Goal: Contribute content: Contribute content

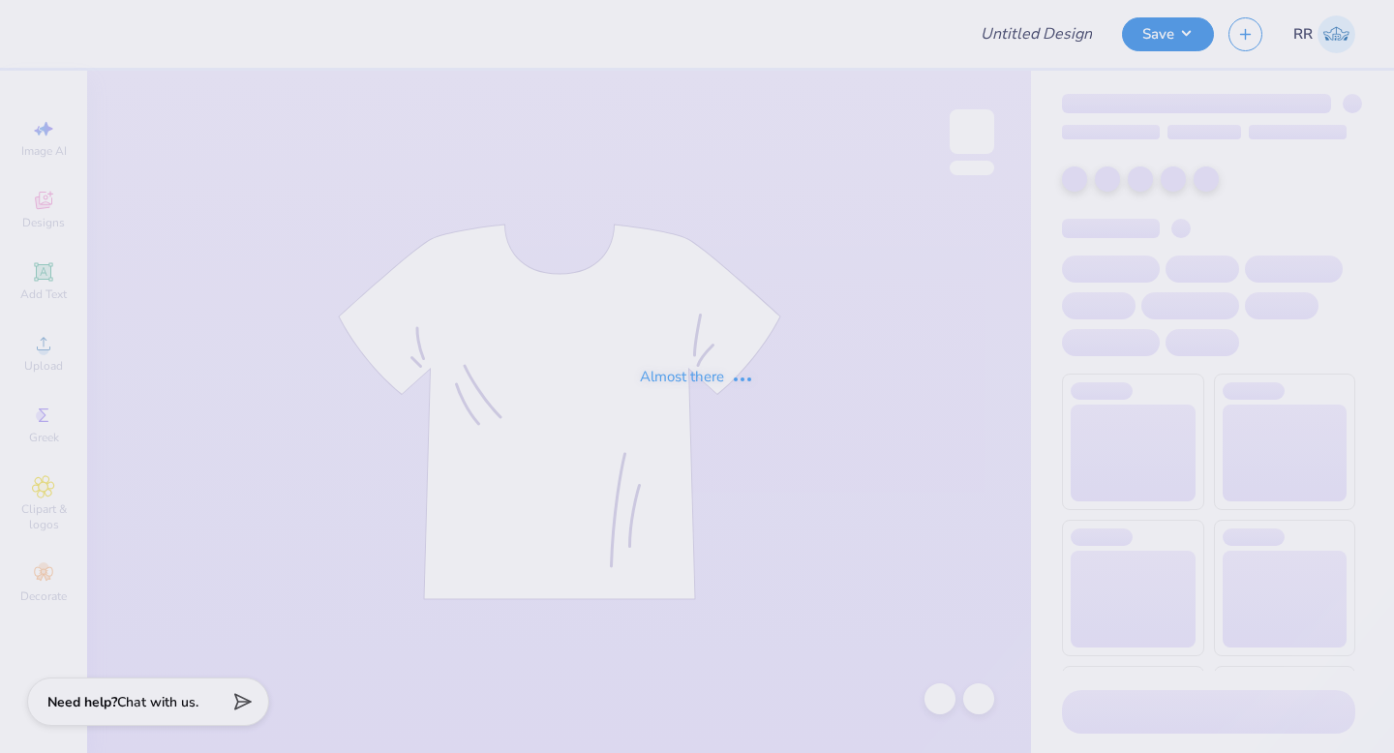
type input "Merch"
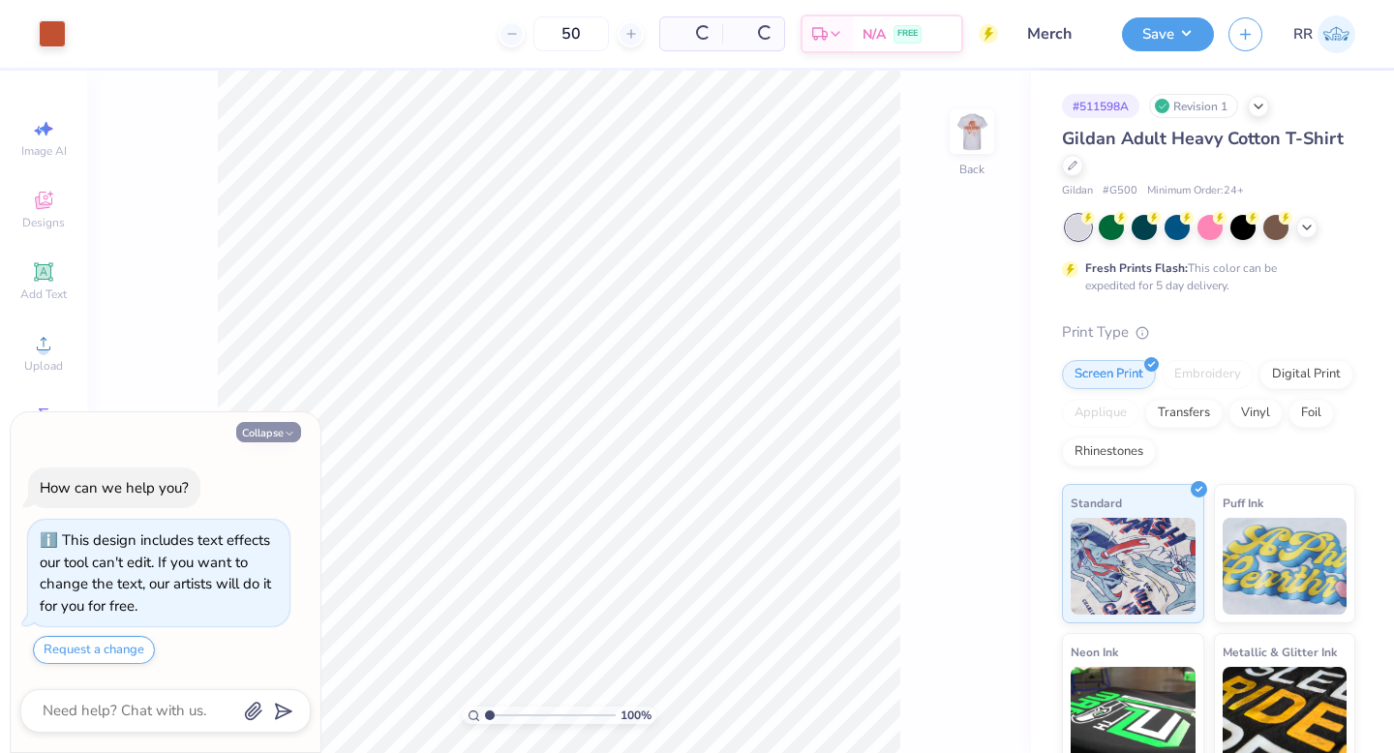
click at [275, 432] on button "Collapse" at bounding box center [268, 432] width 65 height 20
type textarea "x"
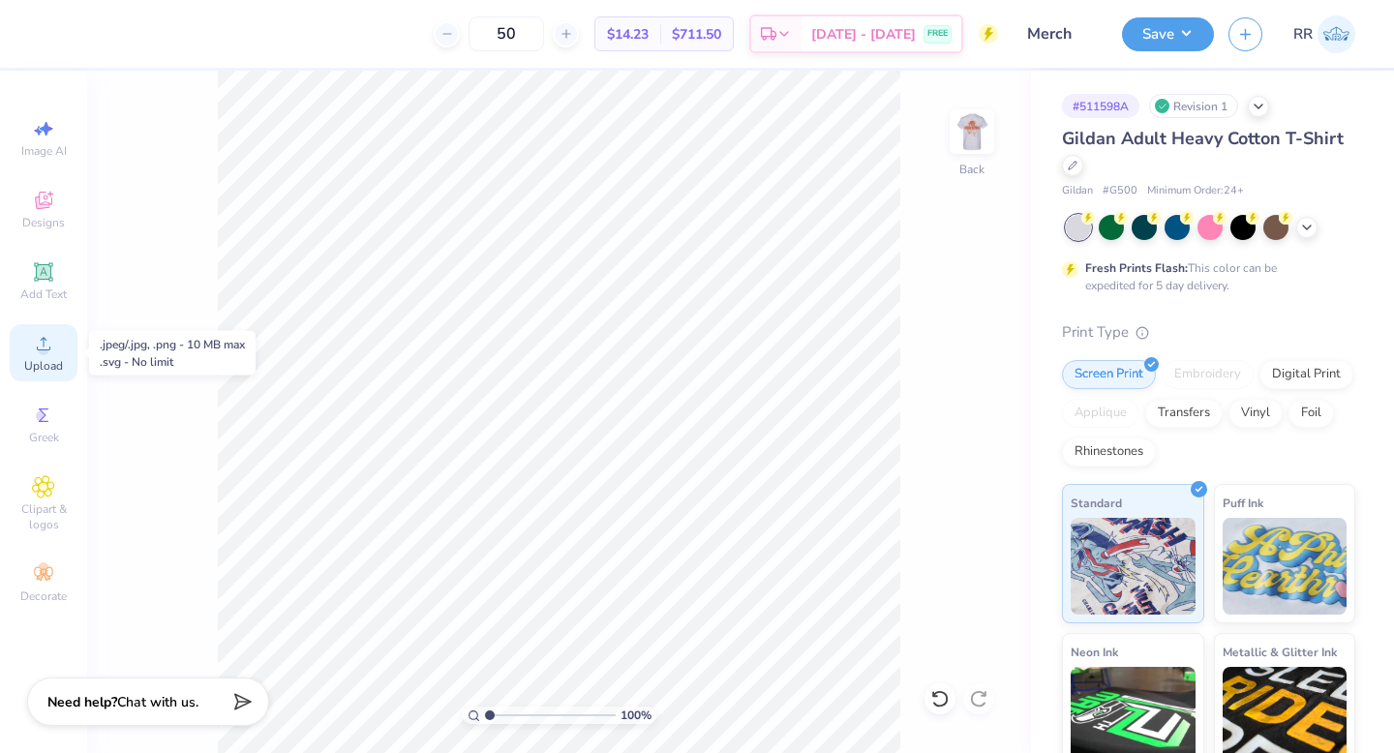
click at [50, 358] on span "Upload" at bounding box center [43, 365] width 39 height 15
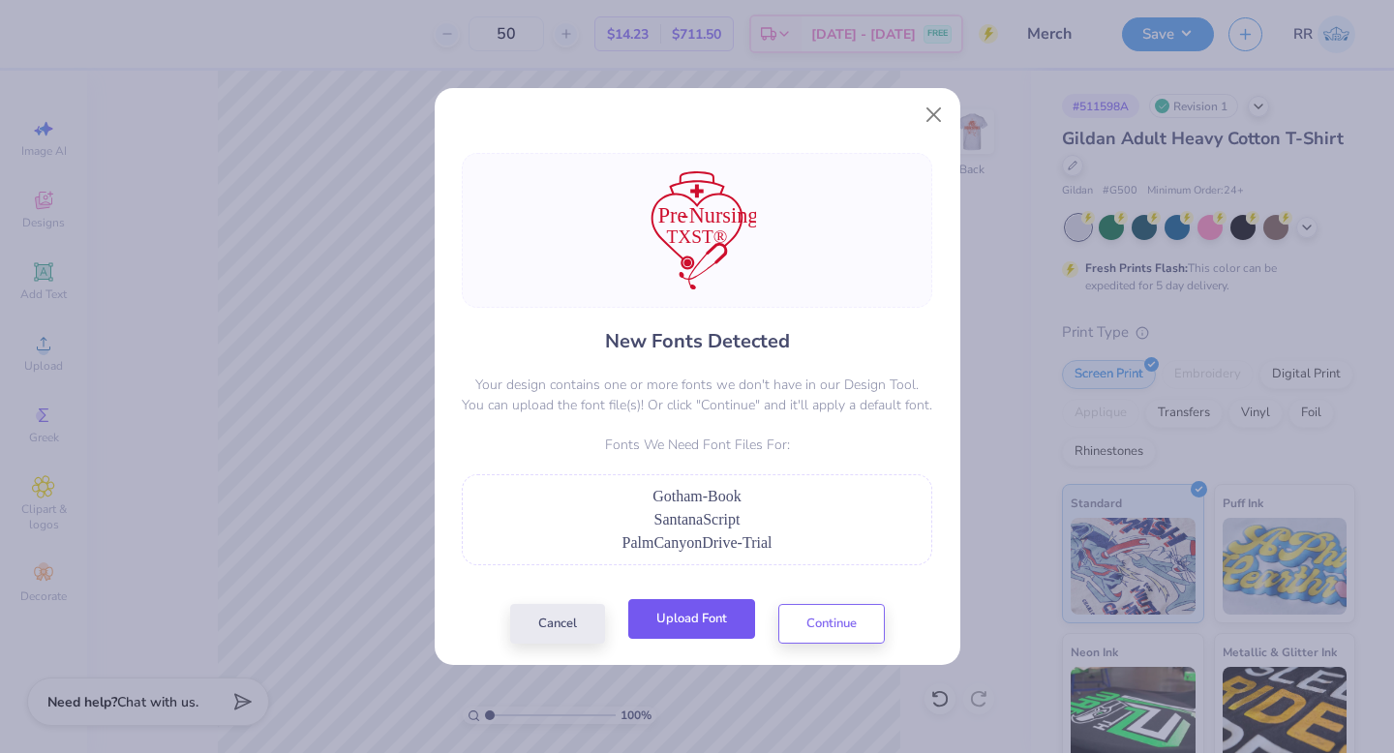
click at [694, 619] on button "Upload Font" at bounding box center [691, 619] width 127 height 40
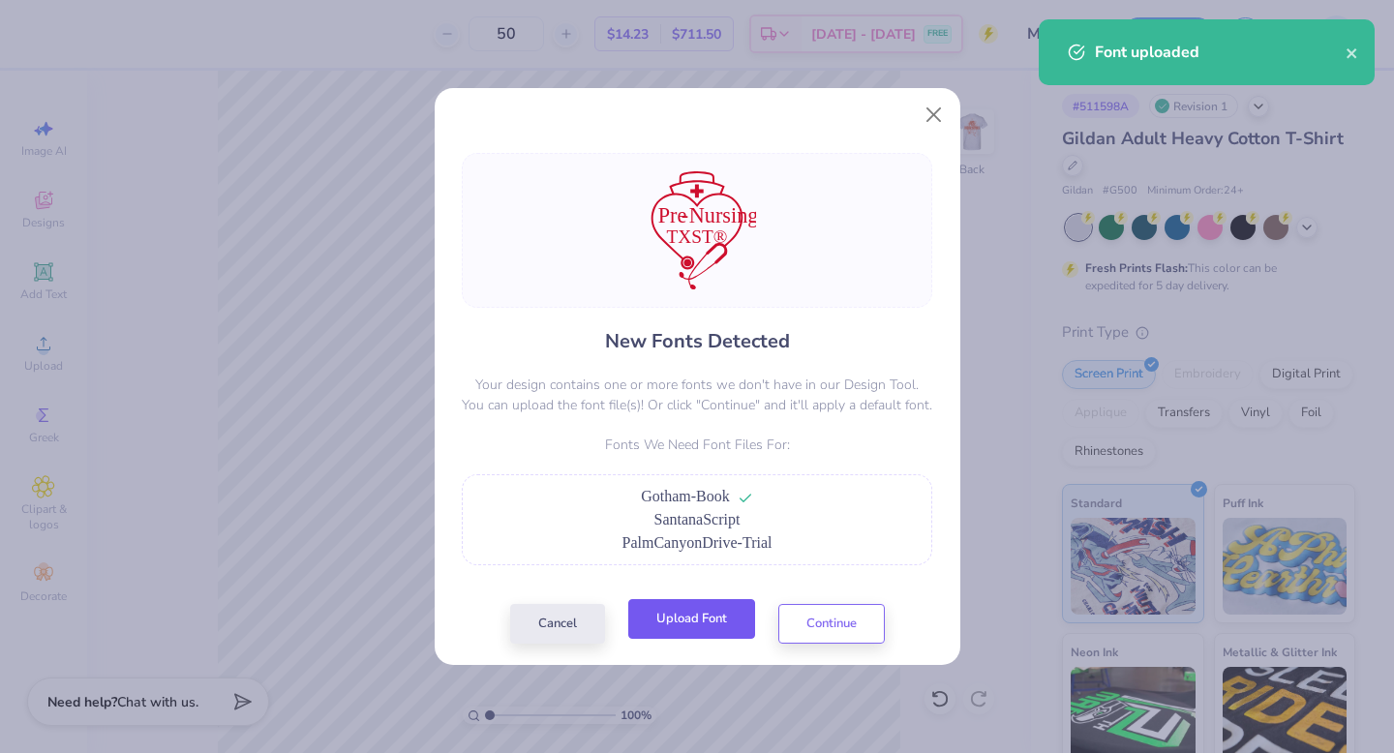
click at [701, 625] on button "Upload Font" at bounding box center [691, 619] width 127 height 40
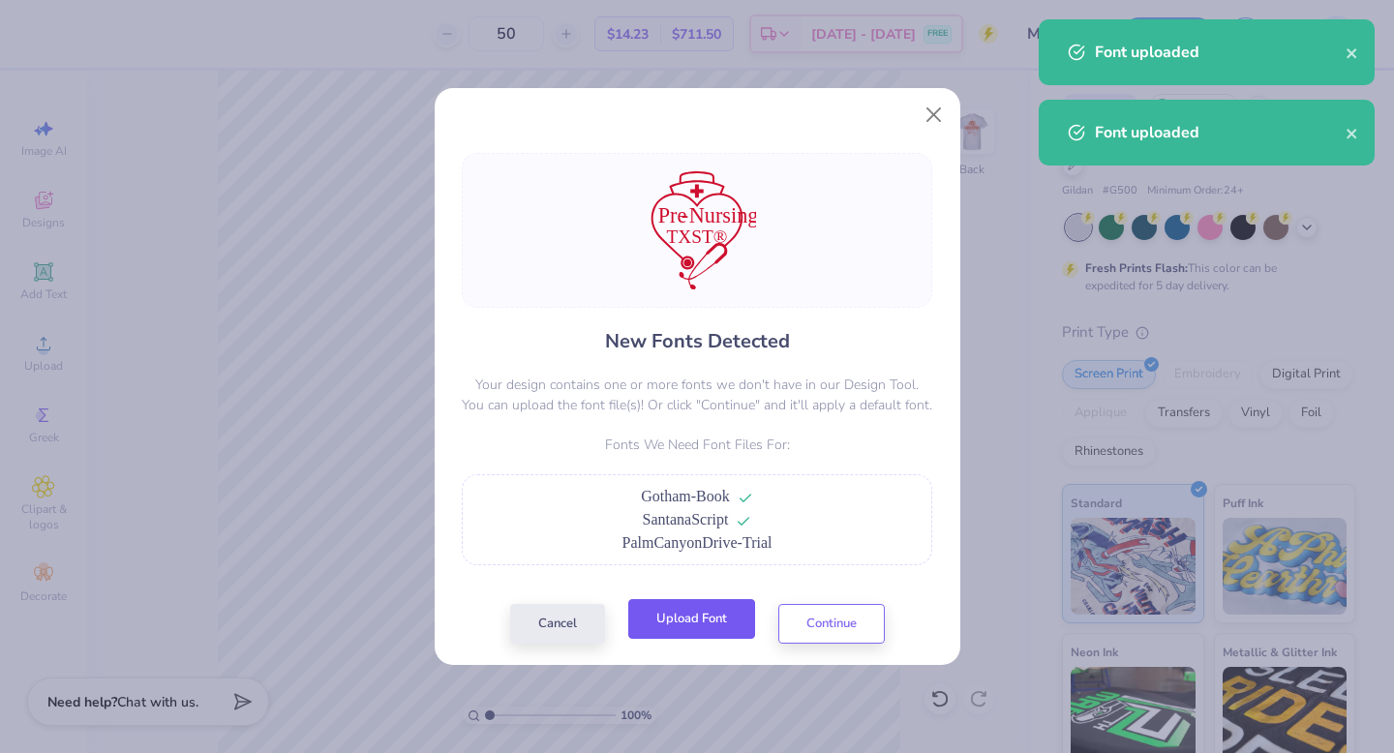
click at [709, 619] on button "Upload Font" at bounding box center [691, 619] width 127 height 40
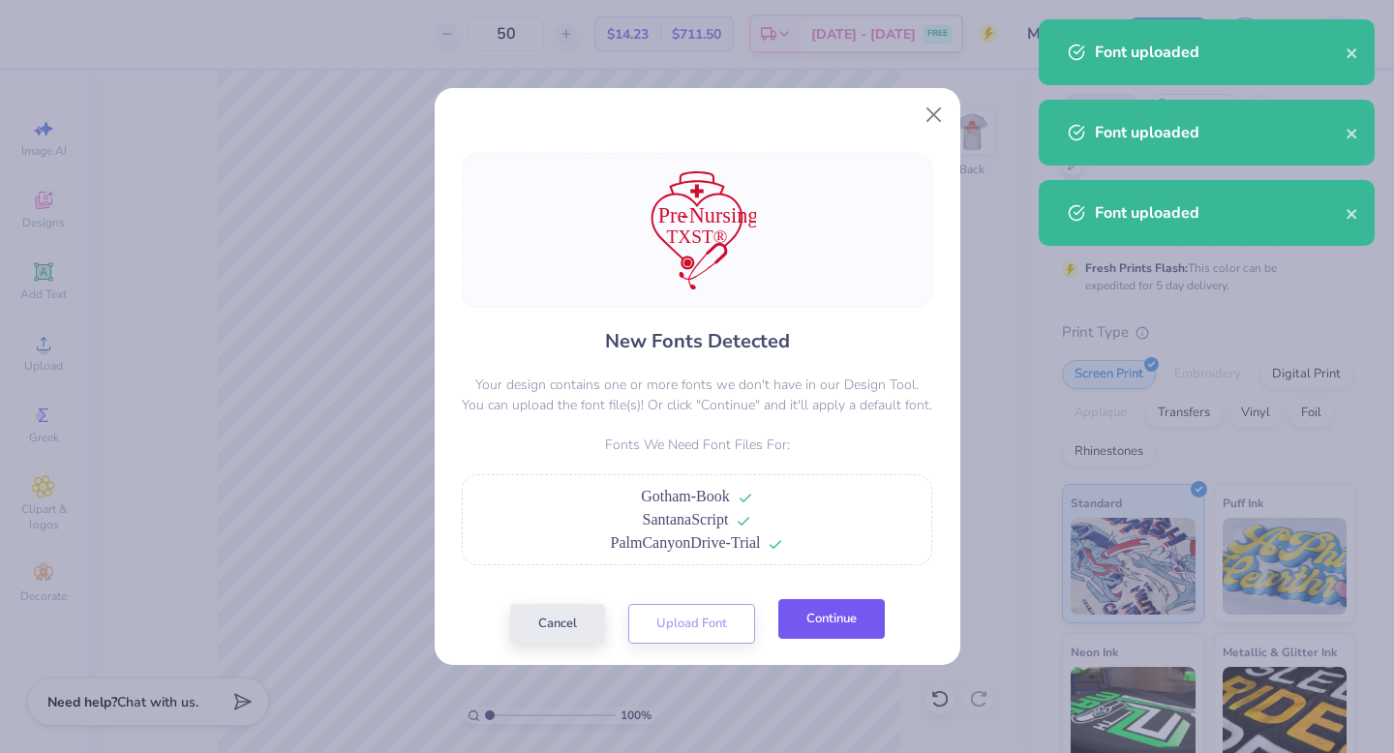
click at [862, 618] on button "Continue" at bounding box center [831, 619] width 106 height 40
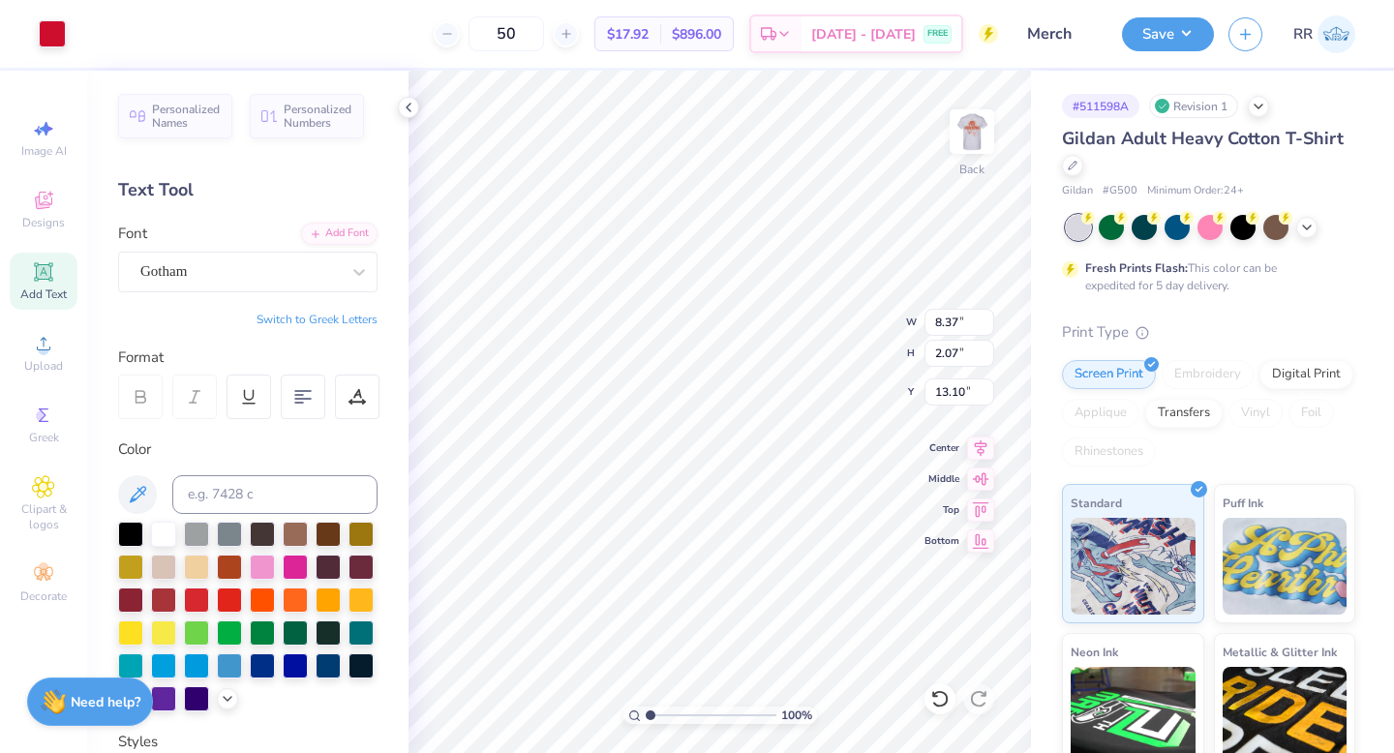
type input "13.25"
click at [976, 702] on icon at bounding box center [978, 698] width 19 height 19
click at [915, 316] on div "100 % Back W 13.96 13.96 " H 18.00 18.00 " Y 4.25 4.25 " Center Middle Top Bott…" at bounding box center [719, 412] width 622 height 682
click at [949, 321] on input "13.96" at bounding box center [959, 322] width 70 height 27
type input "3.50"
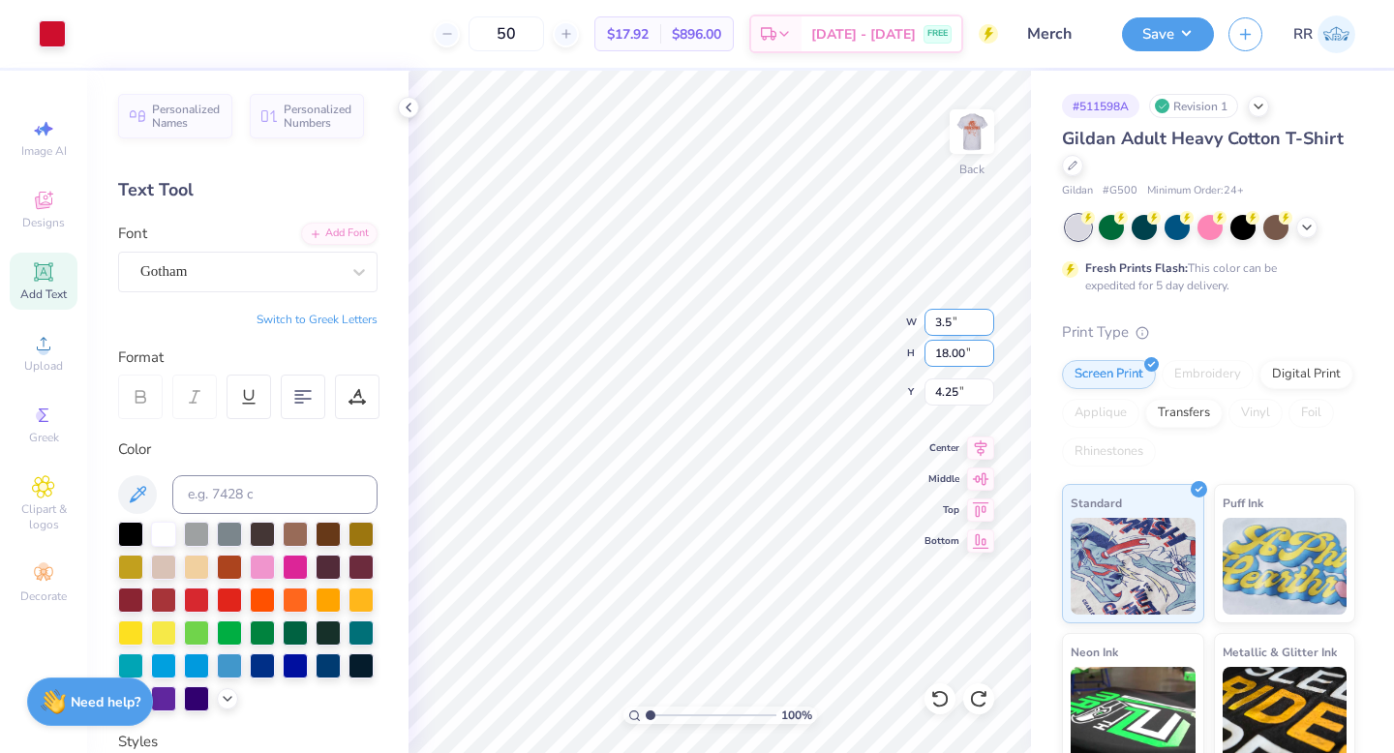
type input "4.51"
type input "3.00"
drag, startPoint x: 957, startPoint y: 351, endPoint x: 931, endPoint y: 351, distance: 26.1
click at [935, 352] on input "4.51" at bounding box center [959, 353] width 70 height 27
type input "3.5"
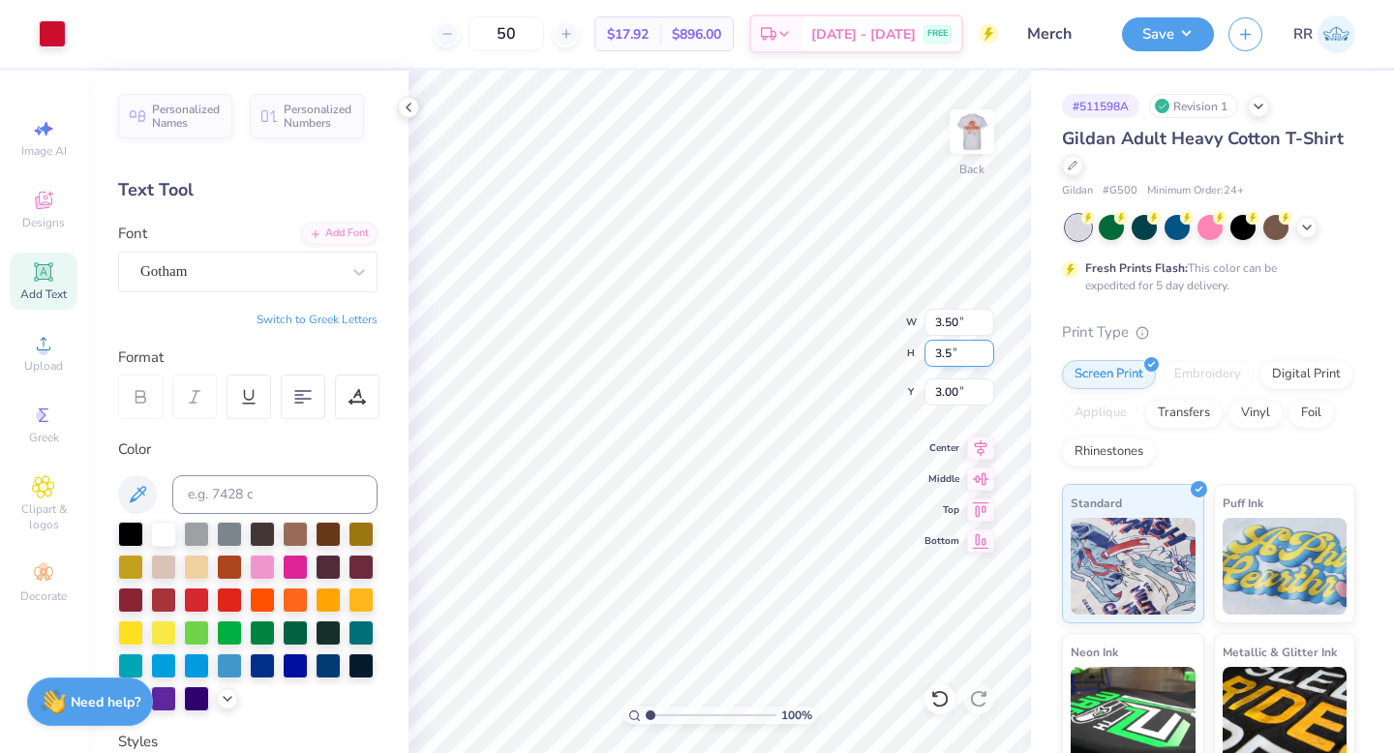
type input "2.72"
type input "3.50"
type input "3.00"
drag, startPoint x: 653, startPoint y: 713, endPoint x: 697, endPoint y: 712, distance: 43.6
click at [701, 712] on input "range" at bounding box center [711, 715] width 131 height 17
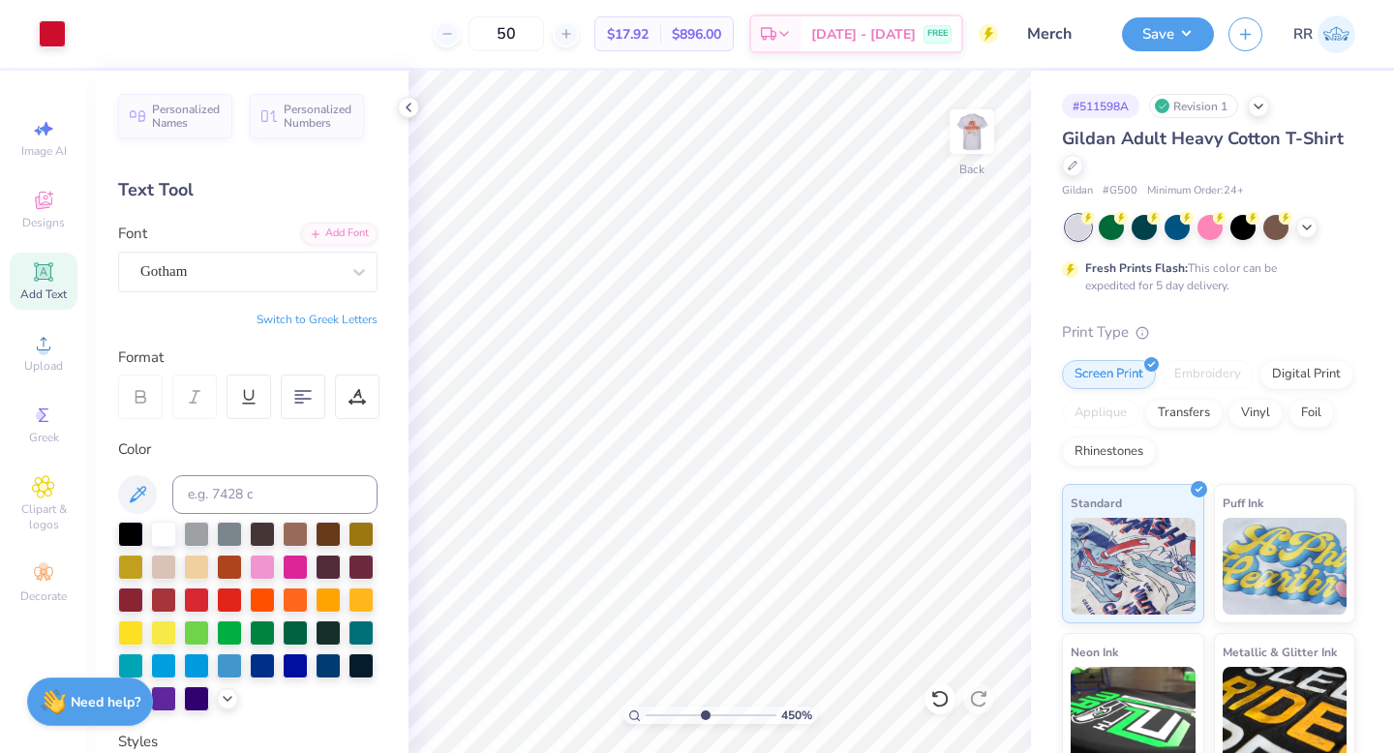
drag, startPoint x: 673, startPoint y: 712, endPoint x: 703, endPoint y: 715, distance: 30.1
click at [703, 715] on input "range" at bounding box center [711, 715] width 131 height 17
drag, startPoint x: 703, startPoint y: 717, endPoint x: 743, endPoint y: 716, distance: 40.7
click at [752, 716] on input "range" at bounding box center [711, 715] width 131 height 17
drag, startPoint x: 721, startPoint y: 708, endPoint x: 745, endPoint y: 706, distance: 24.4
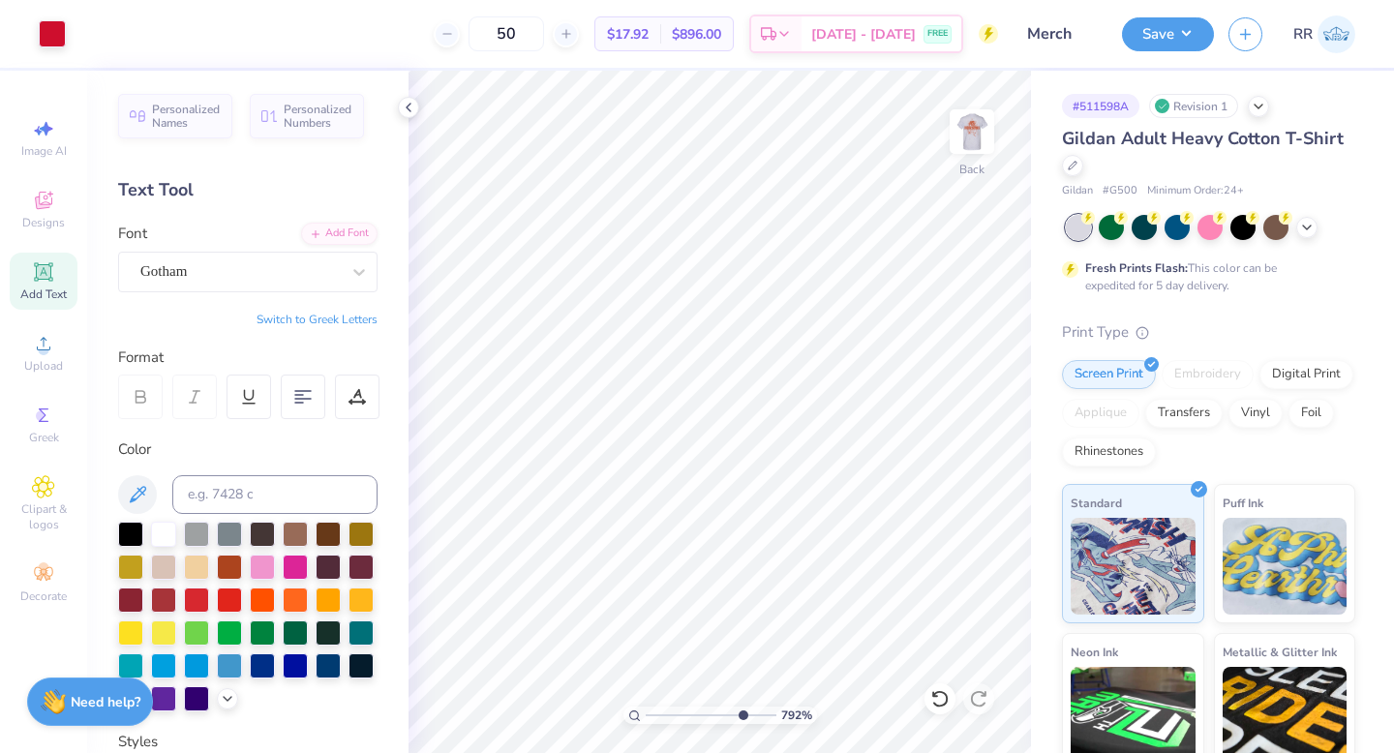
type input "7.94"
click at [739, 713] on input "range" at bounding box center [711, 715] width 131 height 17
click at [942, 533] on li "Ungroup" at bounding box center [979, 540] width 152 height 38
type input "4.75"
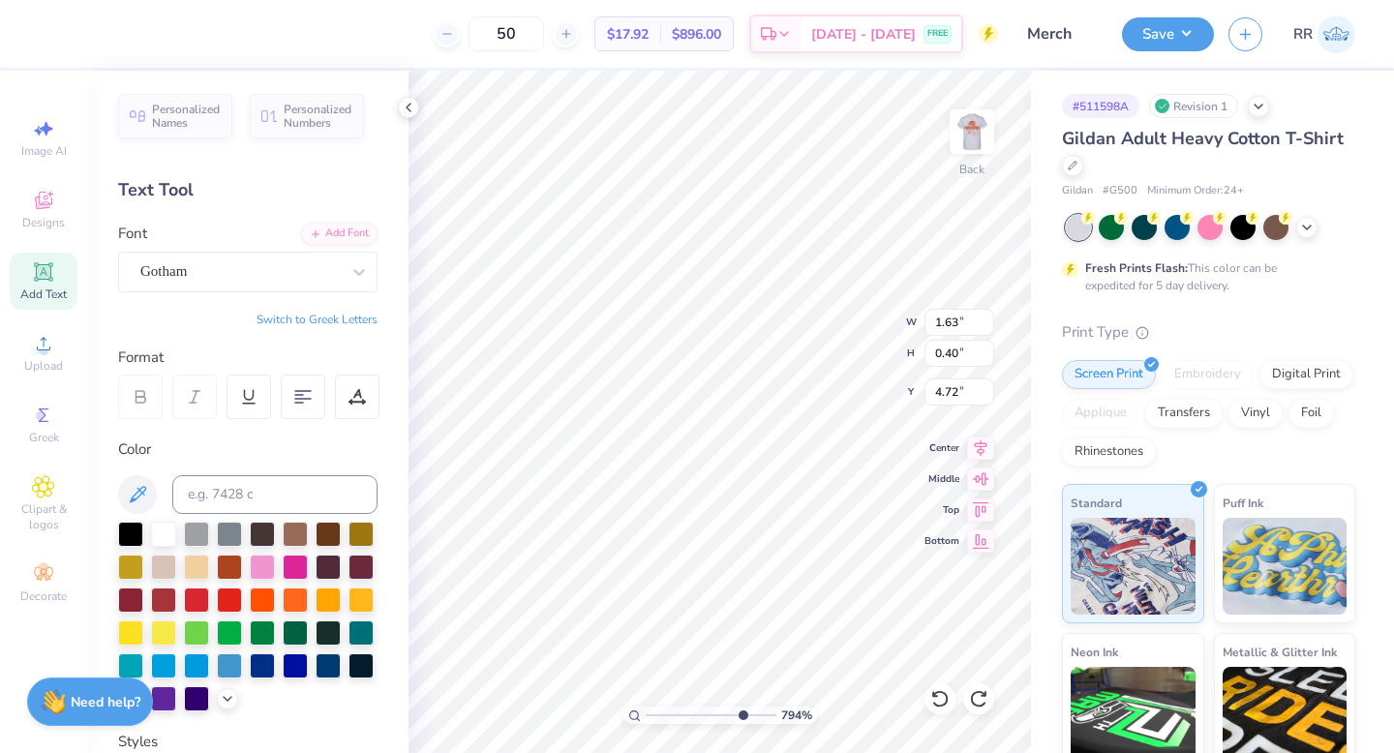
type textarea "TXST"
type input "1.39"
type input "4.71"
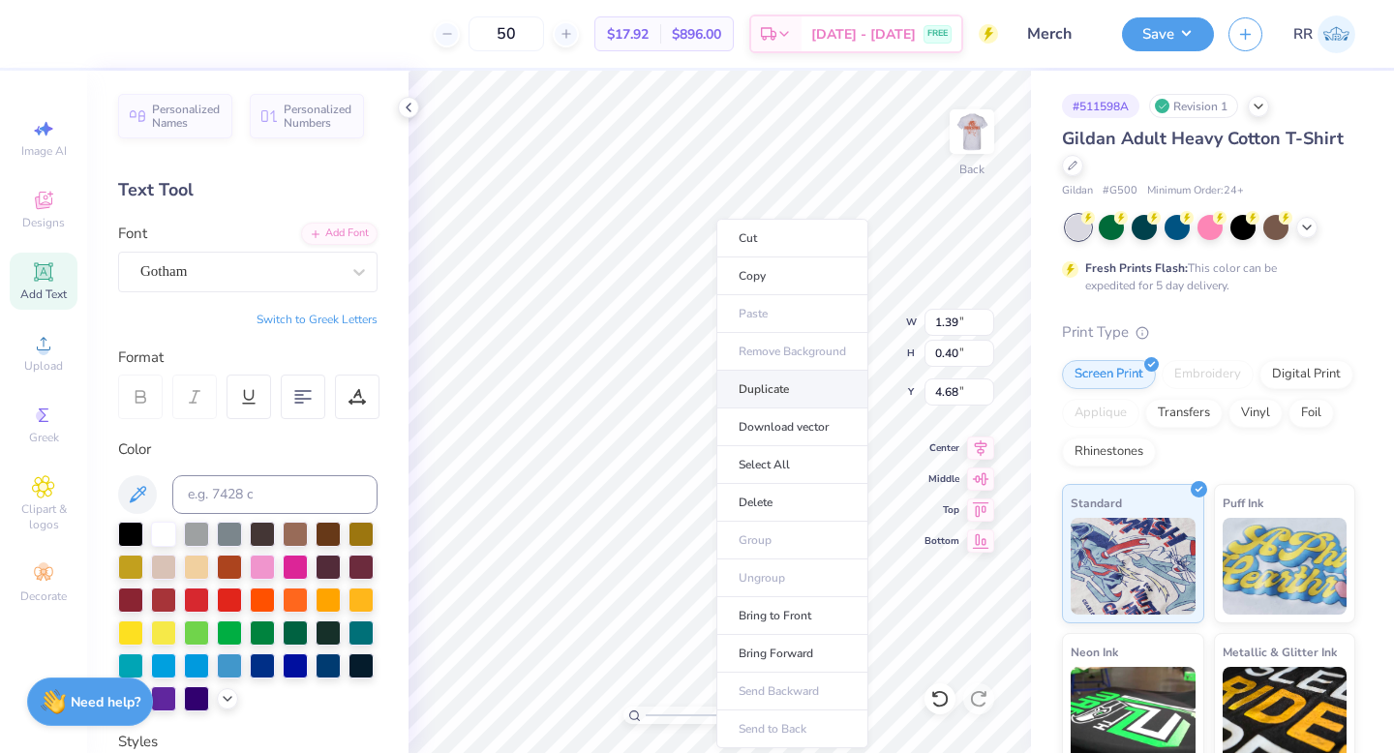
click at [757, 396] on li "Duplicate" at bounding box center [792, 390] width 152 height 38
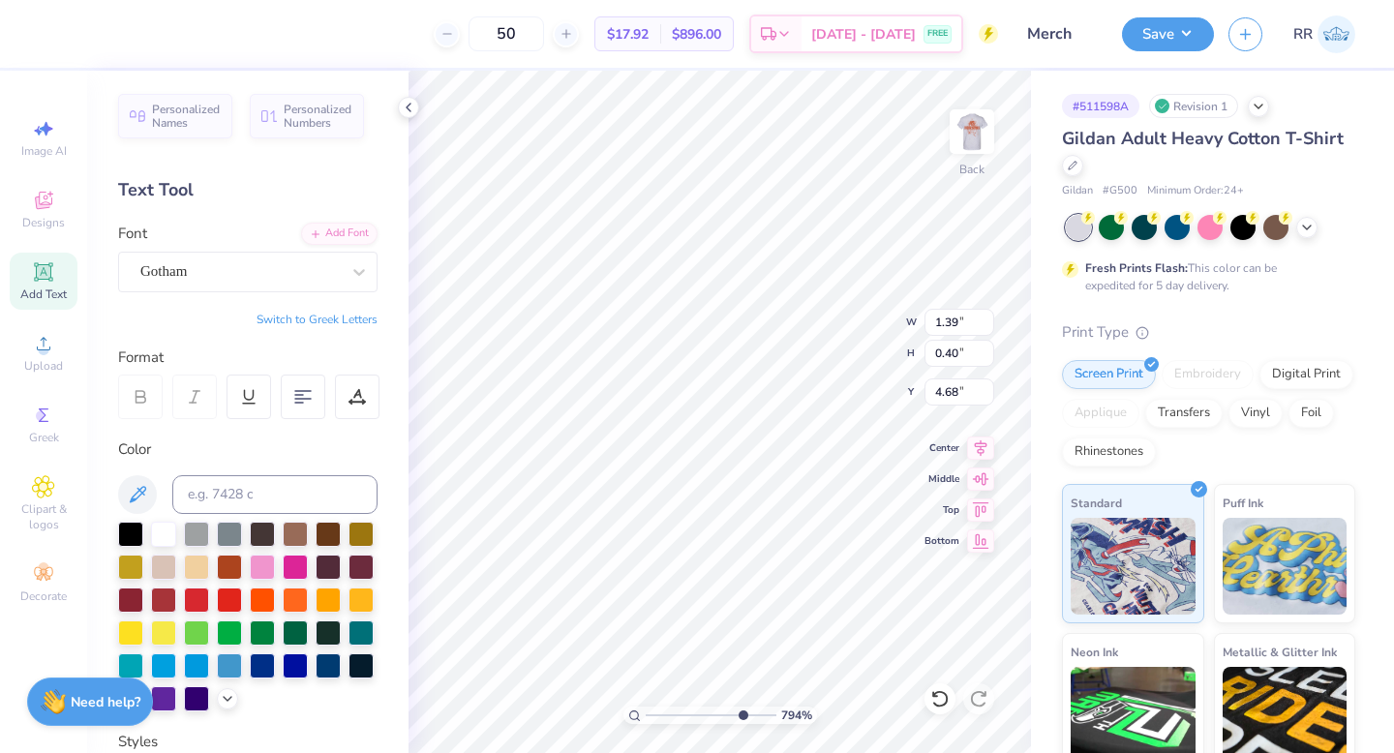
type input "5.68"
paste textarea "®"
type textarea "®"
type input "0.19"
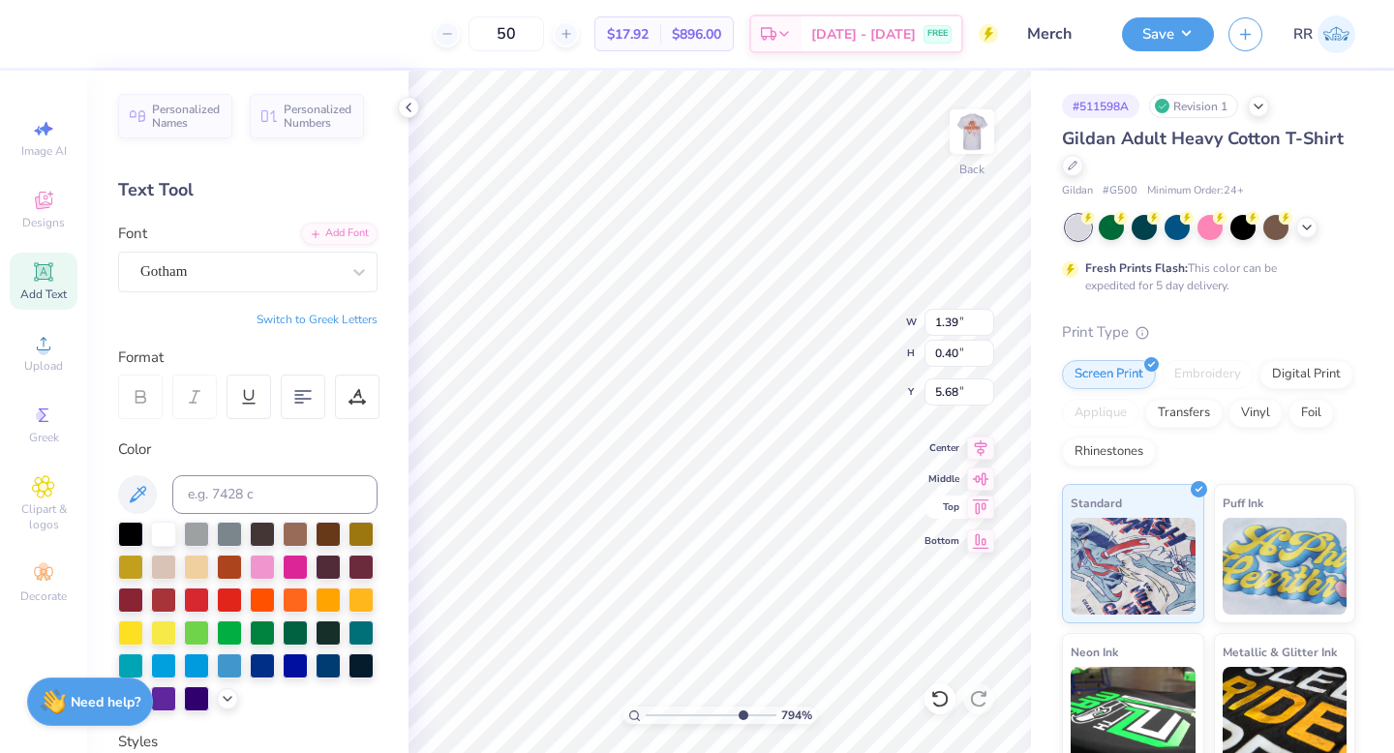
type input "0.19"
type input "5.78"
click at [237, 289] on div "Gotham" at bounding box center [247, 272] width 259 height 41
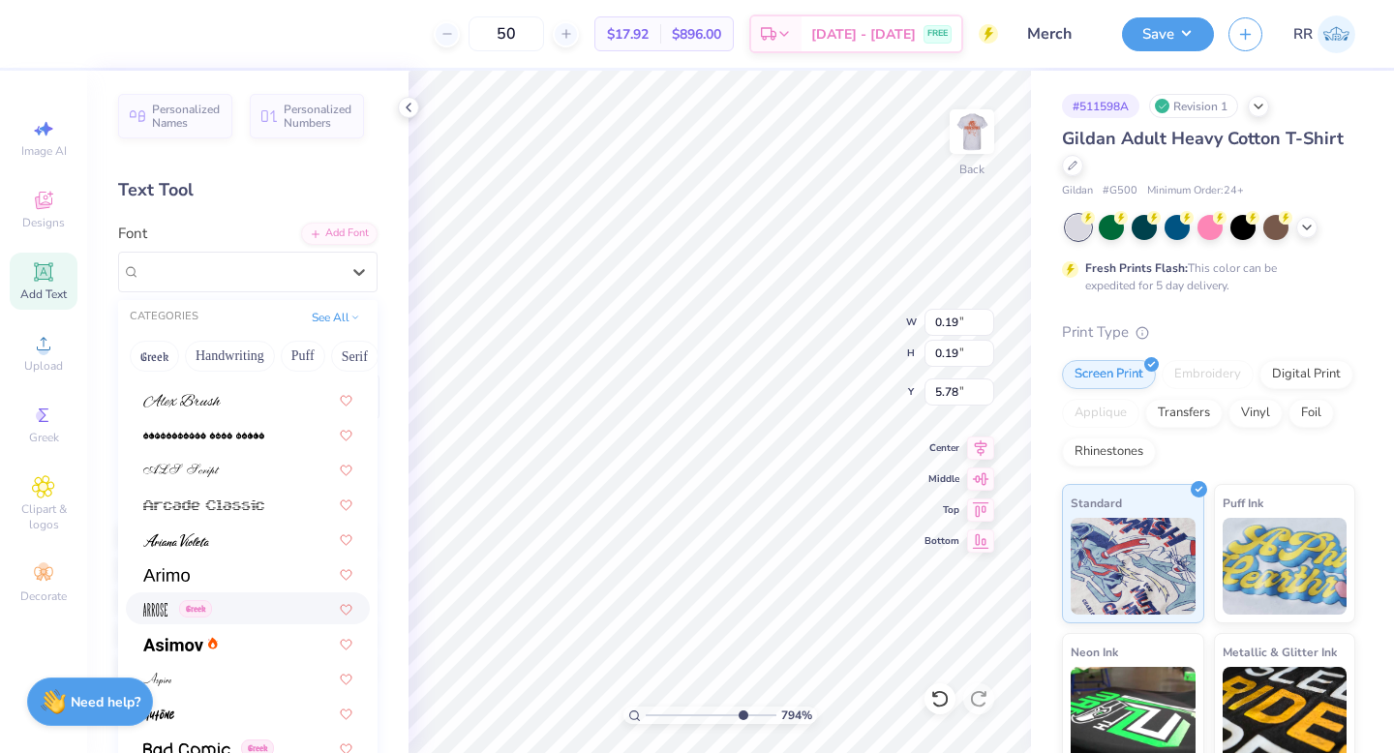
scroll to position [774, 0]
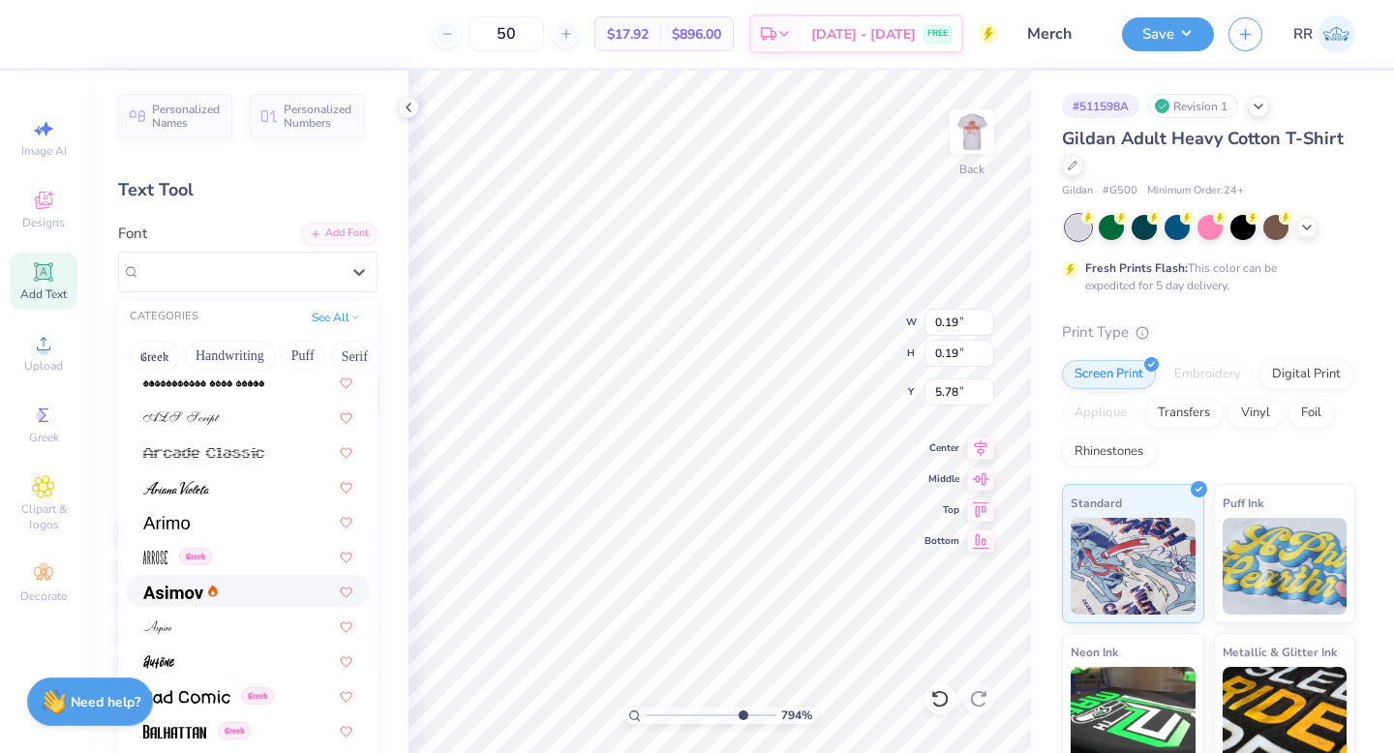
click at [221, 593] on div at bounding box center [247, 591] width 209 height 20
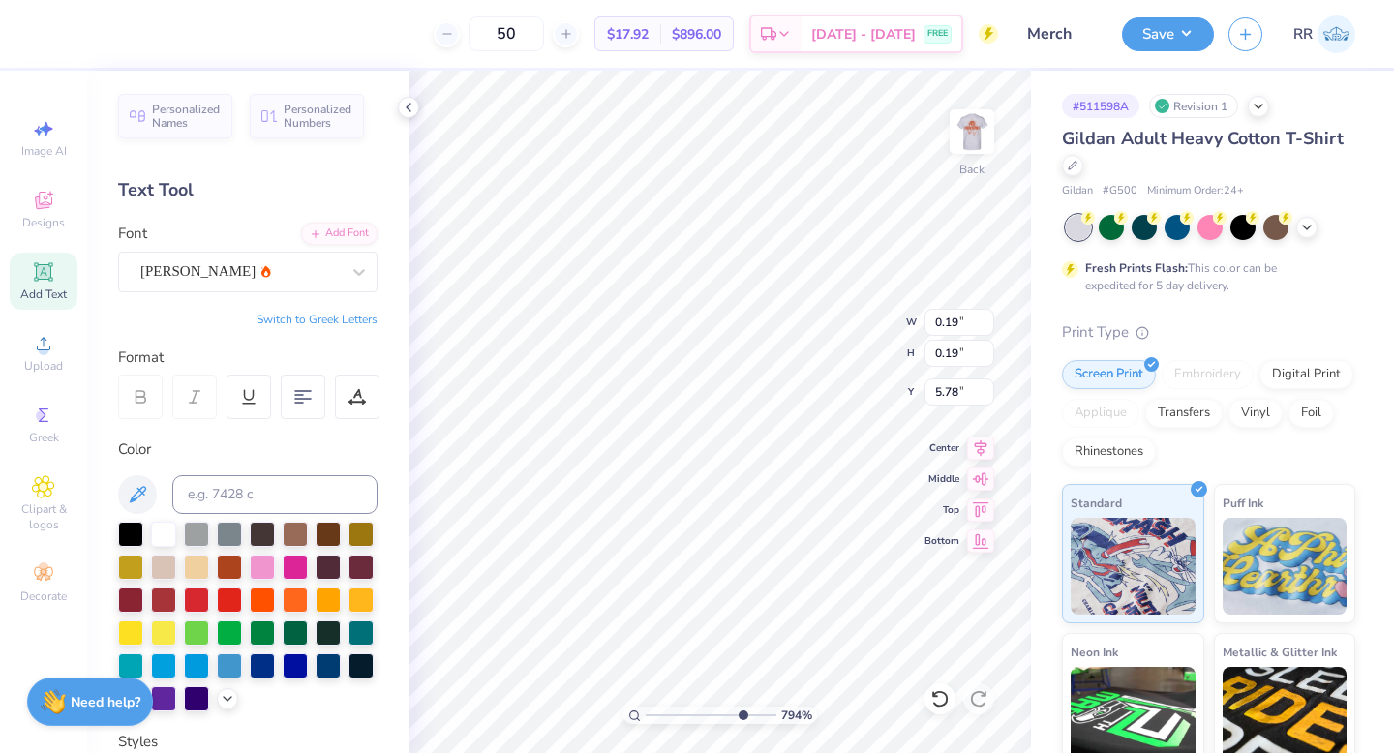
type input "0.38"
type input "0.40"
type input "5.67"
type input "0.23"
type input "0.25"
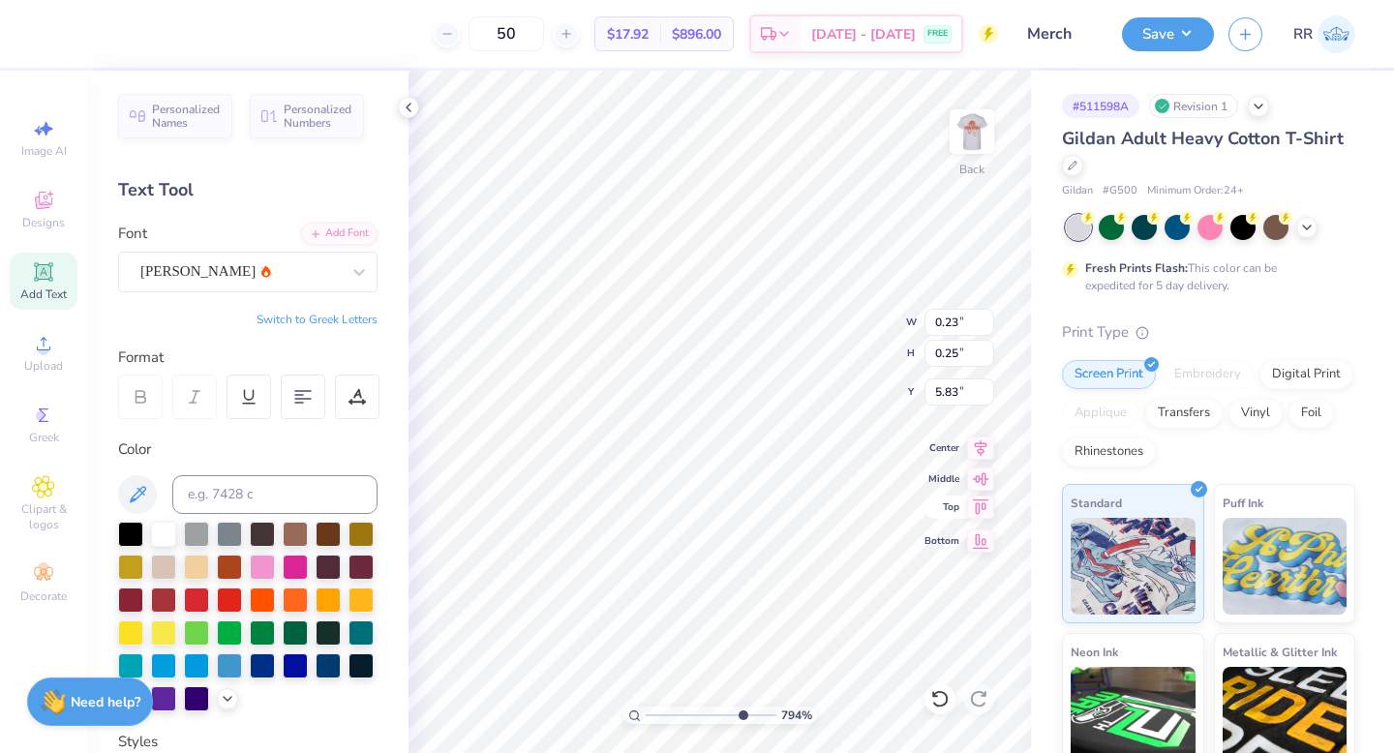
type input "4.71"
drag, startPoint x: 736, startPoint y: 713, endPoint x: 578, endPoint y: 712, distance: 157.8
type input "1"
click at [646, 712] on input "range" at bounding box center [711, 715] width 131 height 17
click at [962, 153] on img at bounding box center [971, 131] width 77 height 77
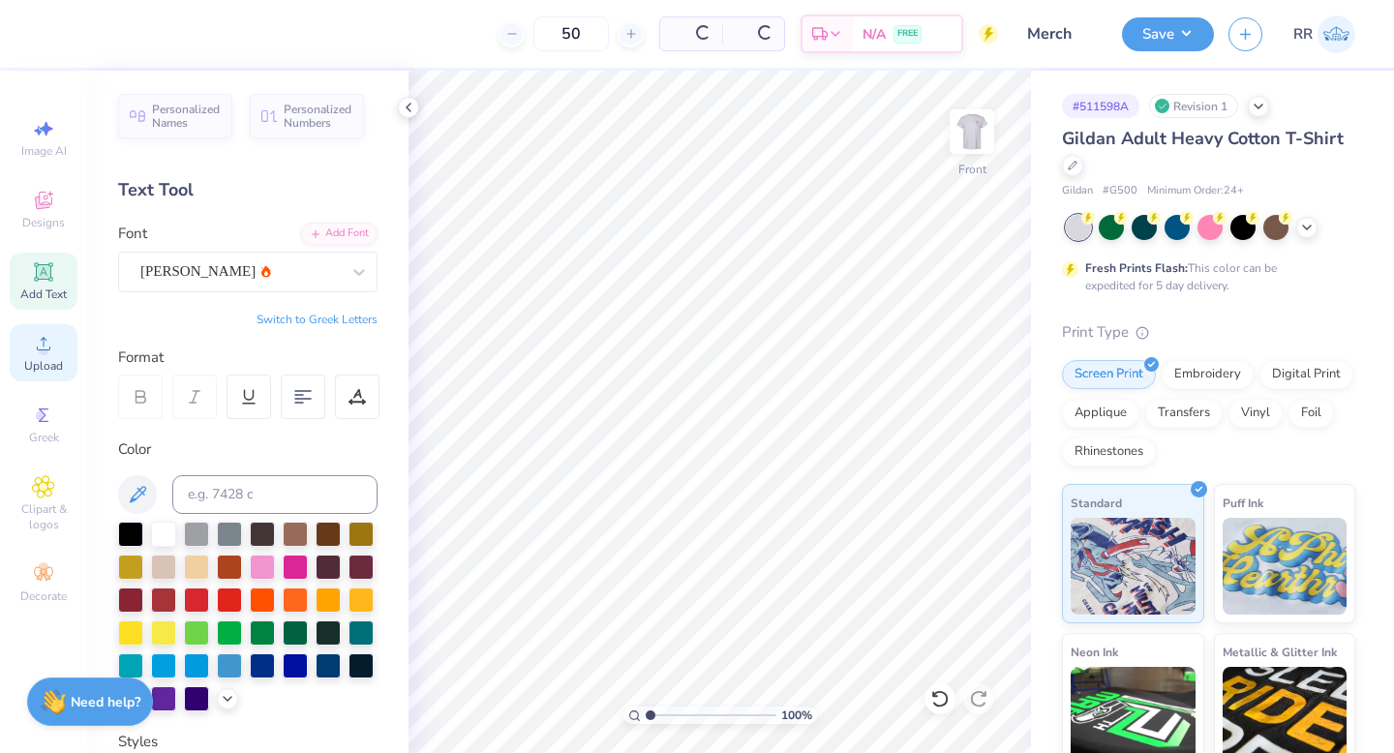
click at [55, 352] on div "Upload" at bounding box center [44, 352] width 68 height 57
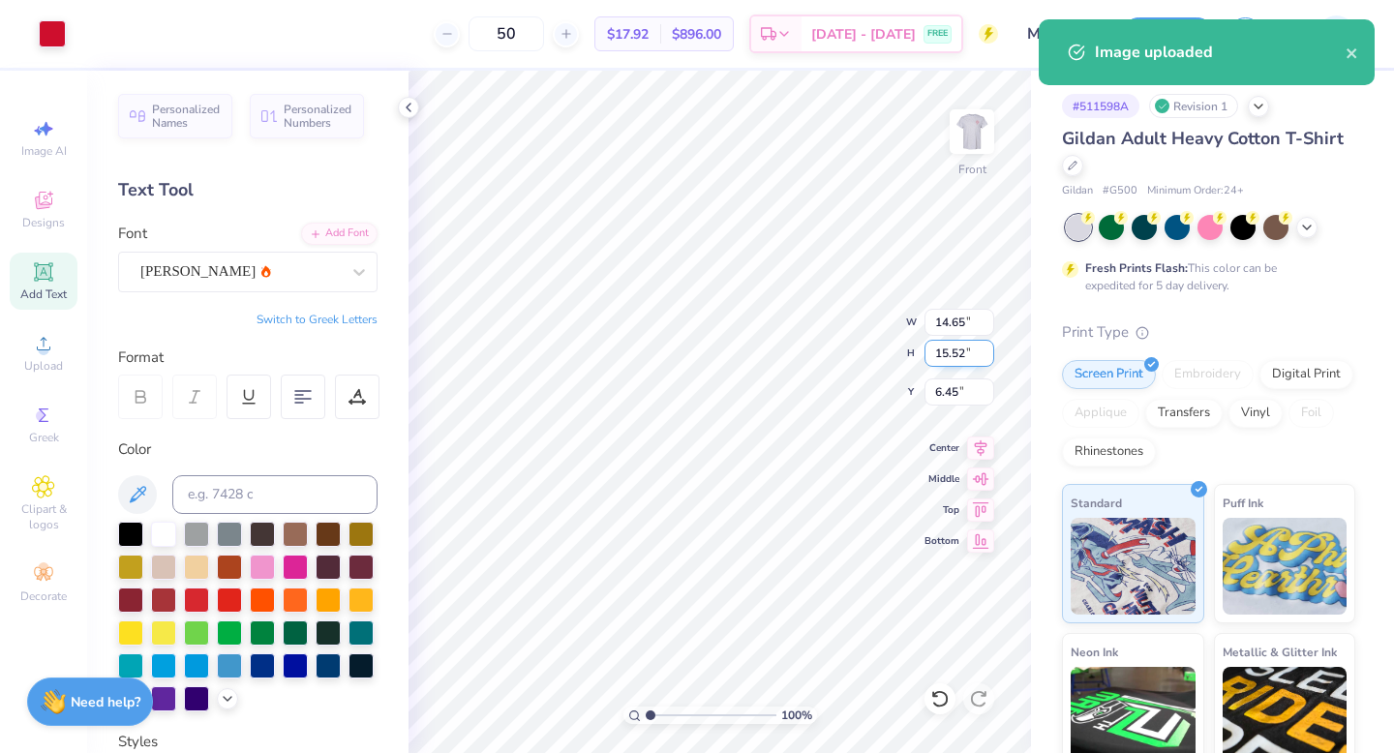
click at [960, 352] on input "15.52" at bounding box center [959, 353] width 70 height 27
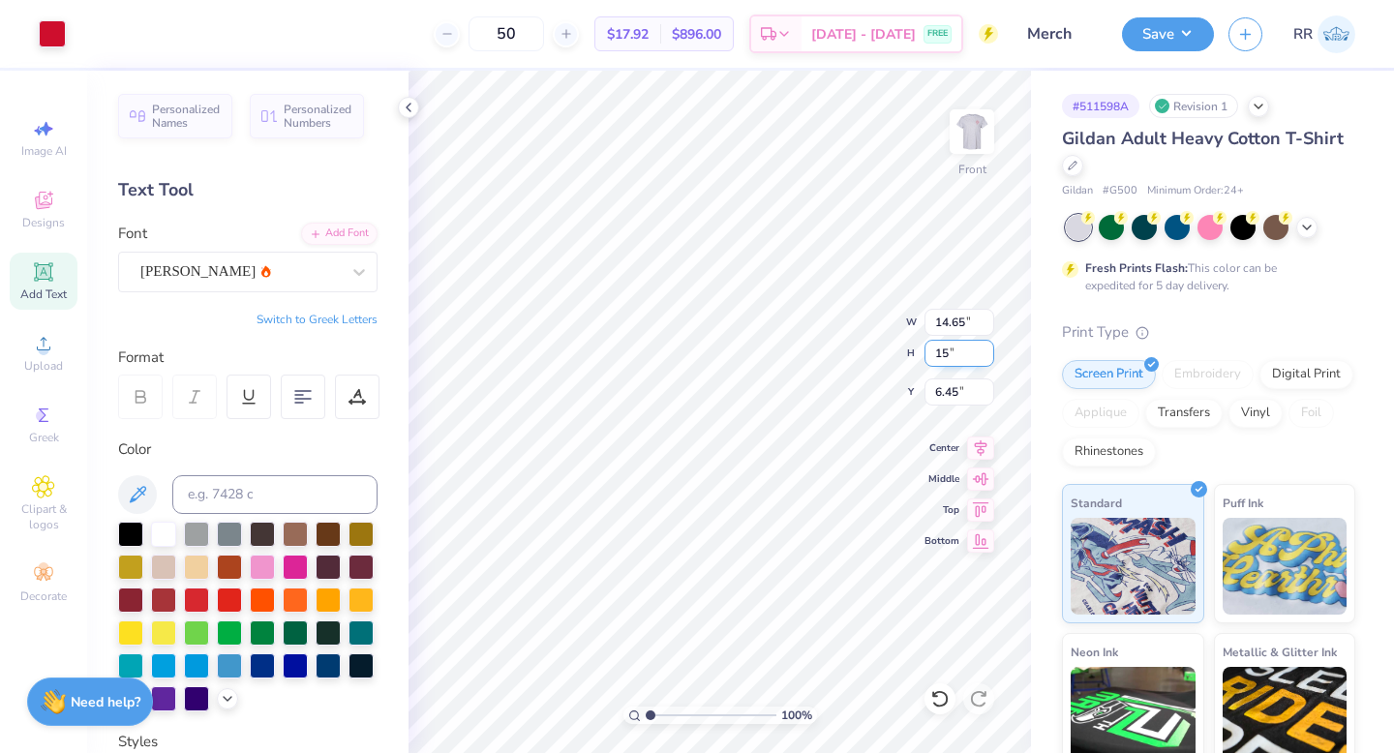
type input "15"
type input "14.15"
type input "15.00"
type input "6.71"
drag, startPoint x: 964, startPoint y: 320, endPoint x: 935, endPoint y: 324, distance: 29.3
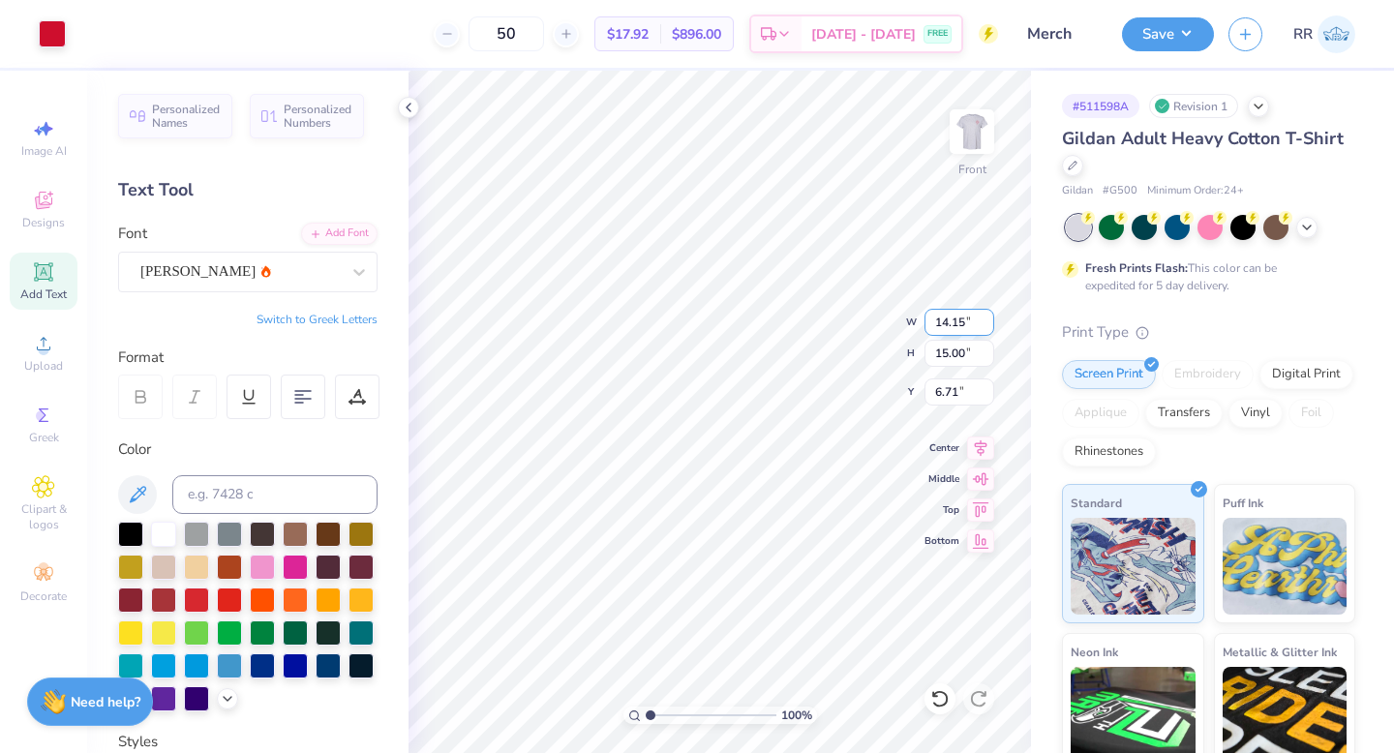
click at [935, 324] on input "14.15" at bounding box center [959, 322] width 70 height 27
type input "12.50"
type input "13.25"
type input "3.00"
click at [1171, 33] on button "Save" at bounding box center [1168, 32] width 92 height 34
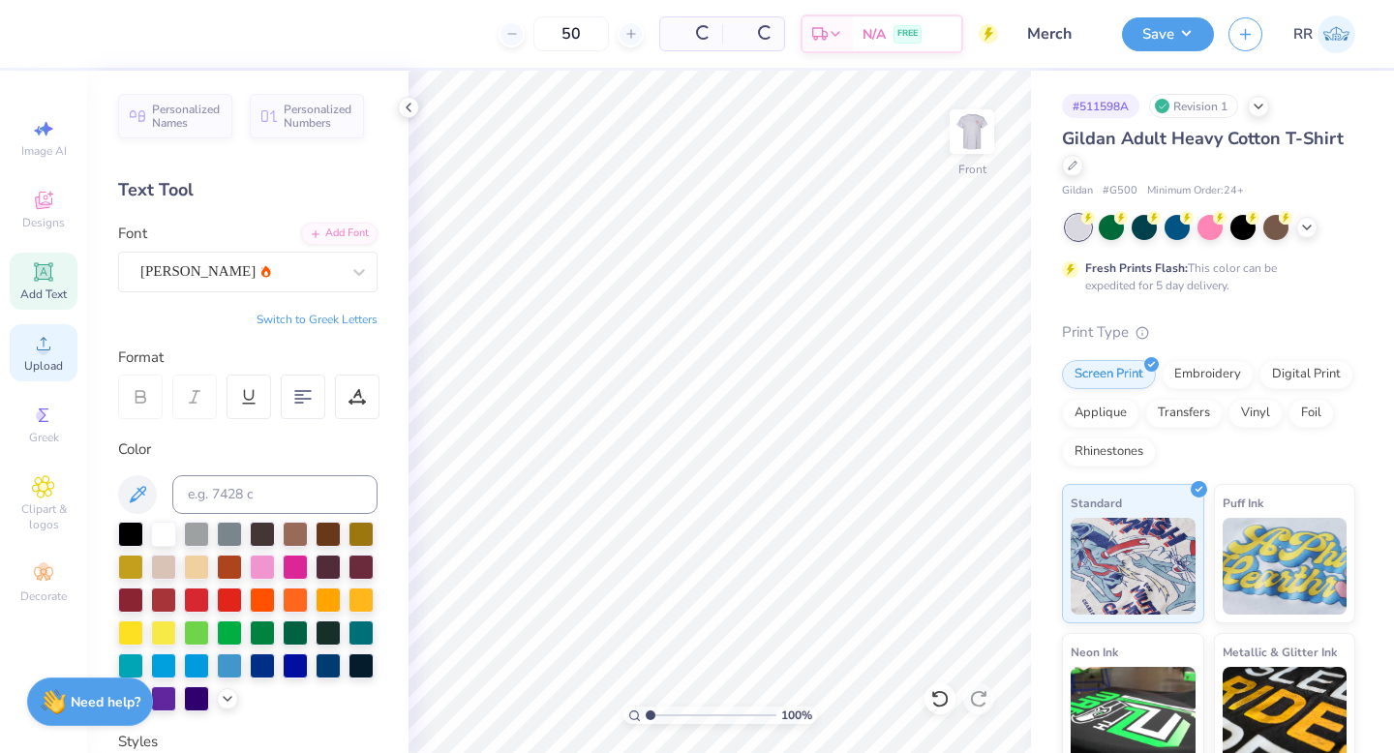
click at [36, 367] on span "Upload" at bounding box center [43, 365] width 39 height 15
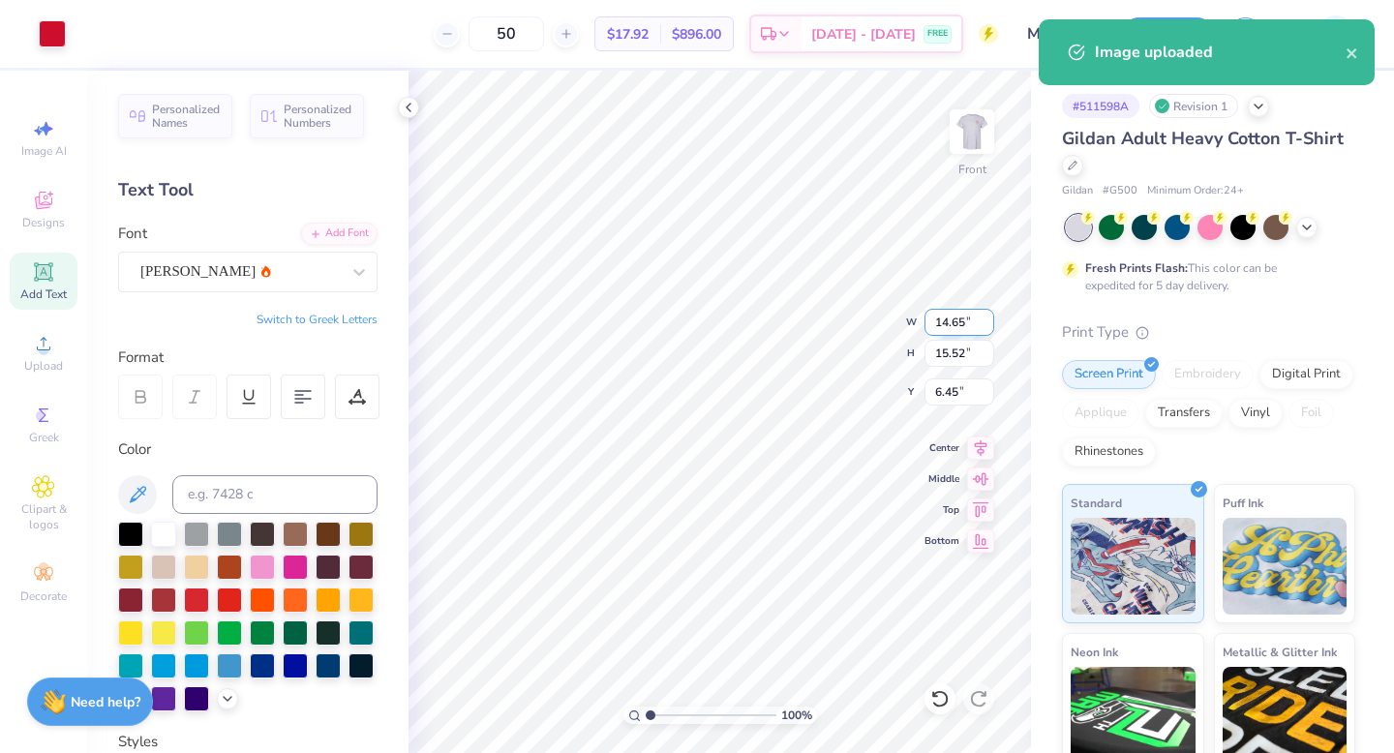
drag, startPoint x: 962, startPoint y: 321, endPoint x: 938, endPoint y: 327, distance: 24.9
click at [937, 323] on input "14.65" at bounding box center [959, 322] width 70 height 27
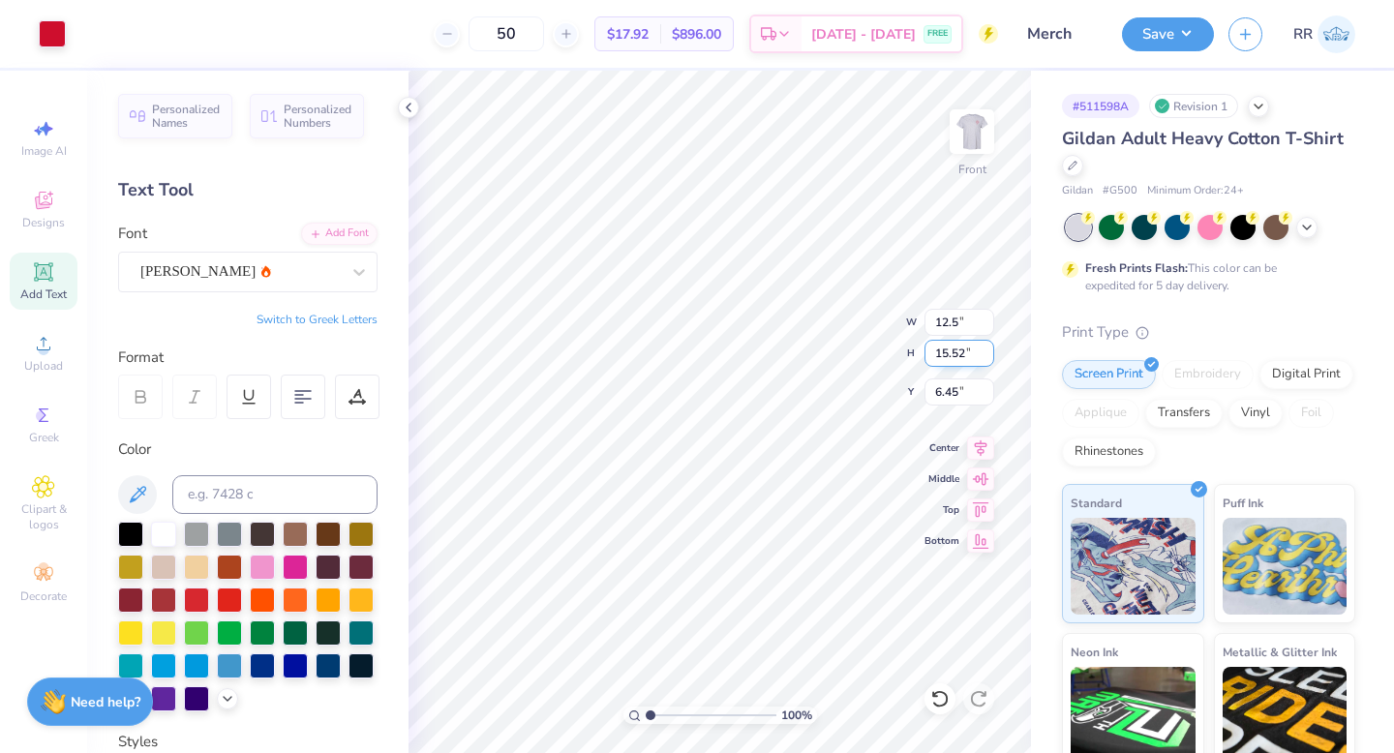
type input "12.50"
type input "13.25"
click at [950, 390] on input "7.58" at bounding box center [959, 391] width 70 height 27
drag, startPoint x: 950, startPoint y: 390, endPoint x: 941, endPoint y: 402, distance: 15.1
click at [934, 389] on input "7.58" at bounding box center [959, 391] width 70 height 27
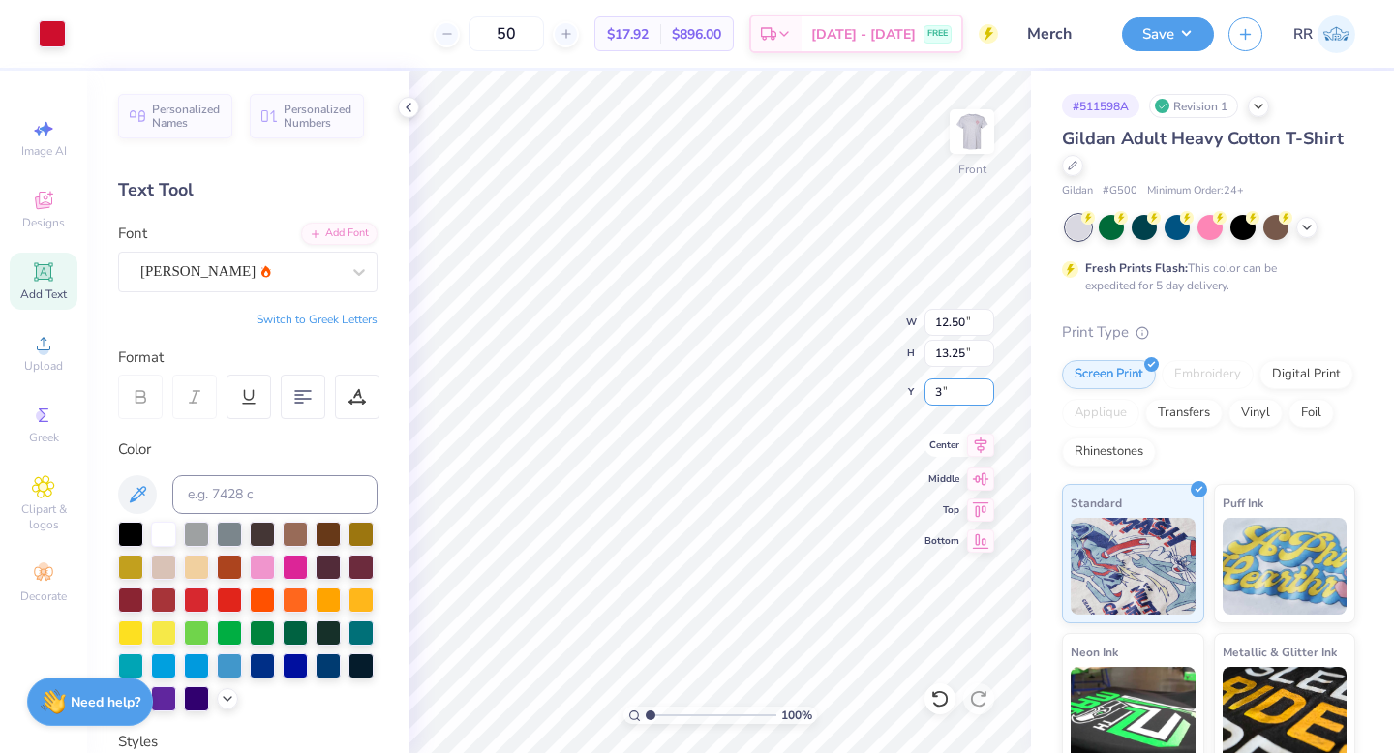
type input "3.00"
click at [1187, 33] on button "Save" at bounding box center [1168, 32] width 92 height 34
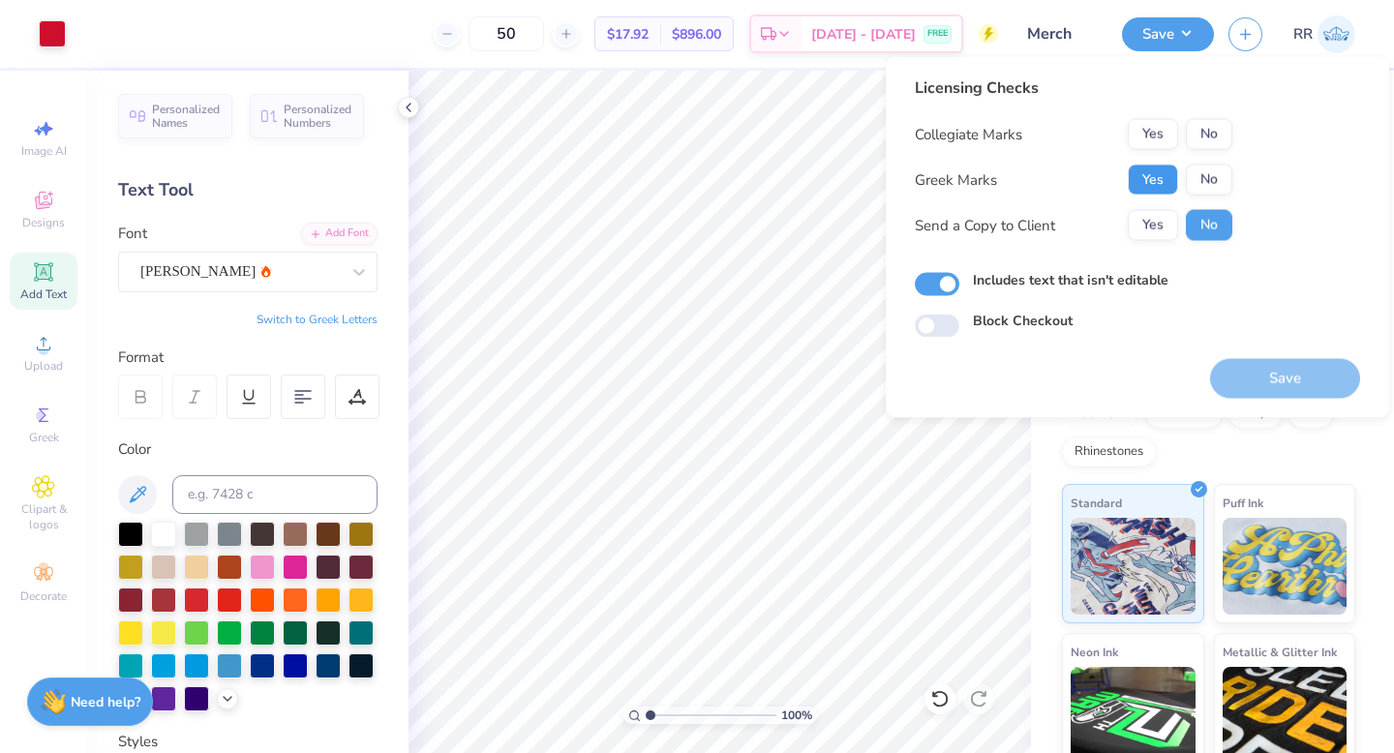
click at [1163, 175] on button "Yes" at bounding box center [1153, 180] width 50 height 31
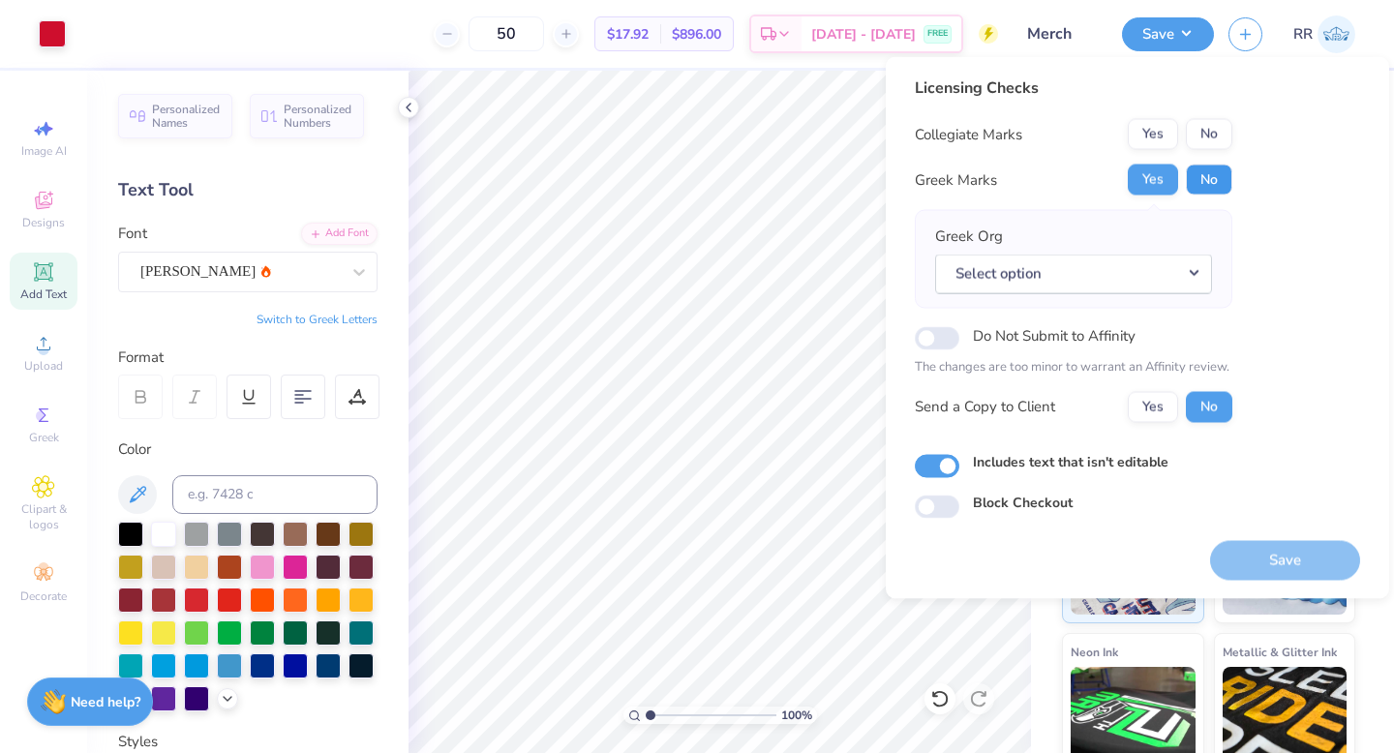
click at [1198, 188] on button "No" at bounding box center [1209, 180] width 46 height 31
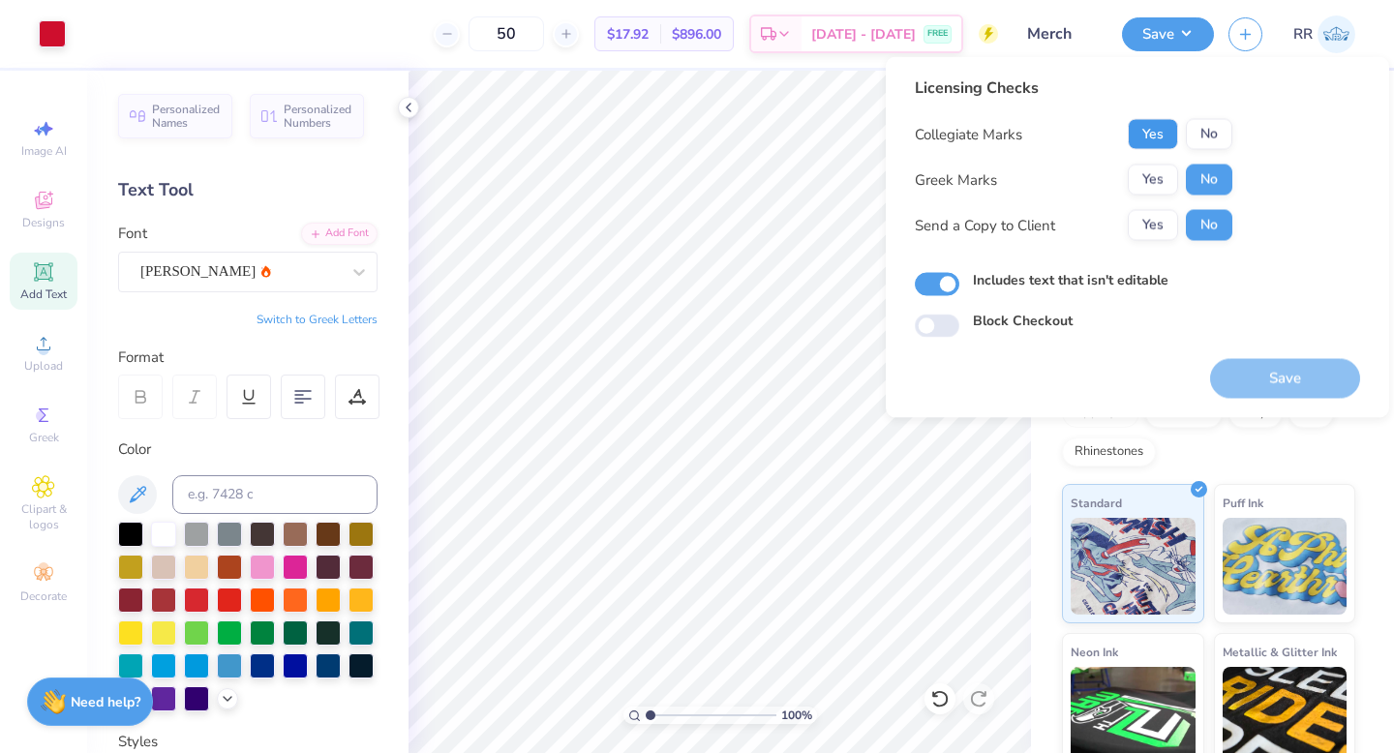
click at [1152, 125] on button "Yes" at bounding box center [1153, 134] width 50 height 31
click at [1269, 388] on button "Save" at bounding box center [1285, 379] width 150 height 40
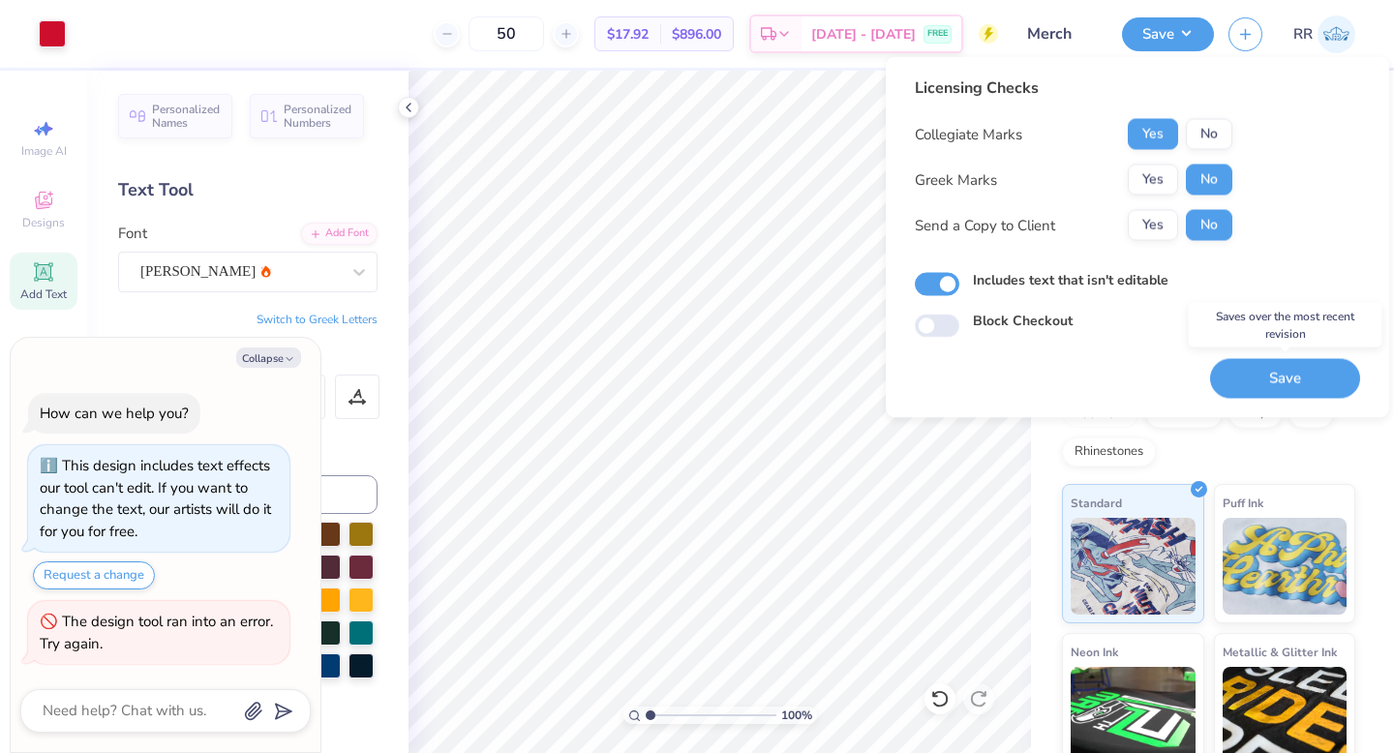
click at [1240, 383] on button "Save" at bounding box center [1285, 379] width 150 height 40
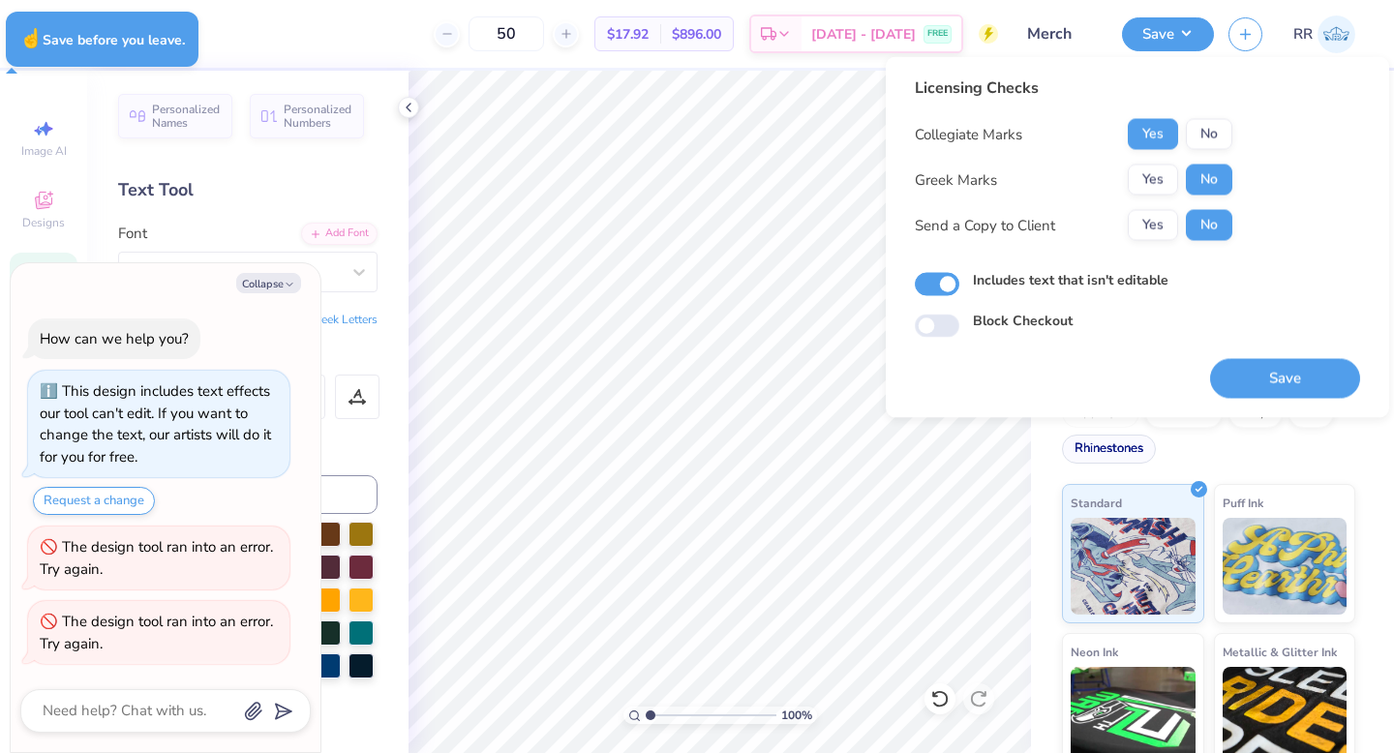
type textarea "x"
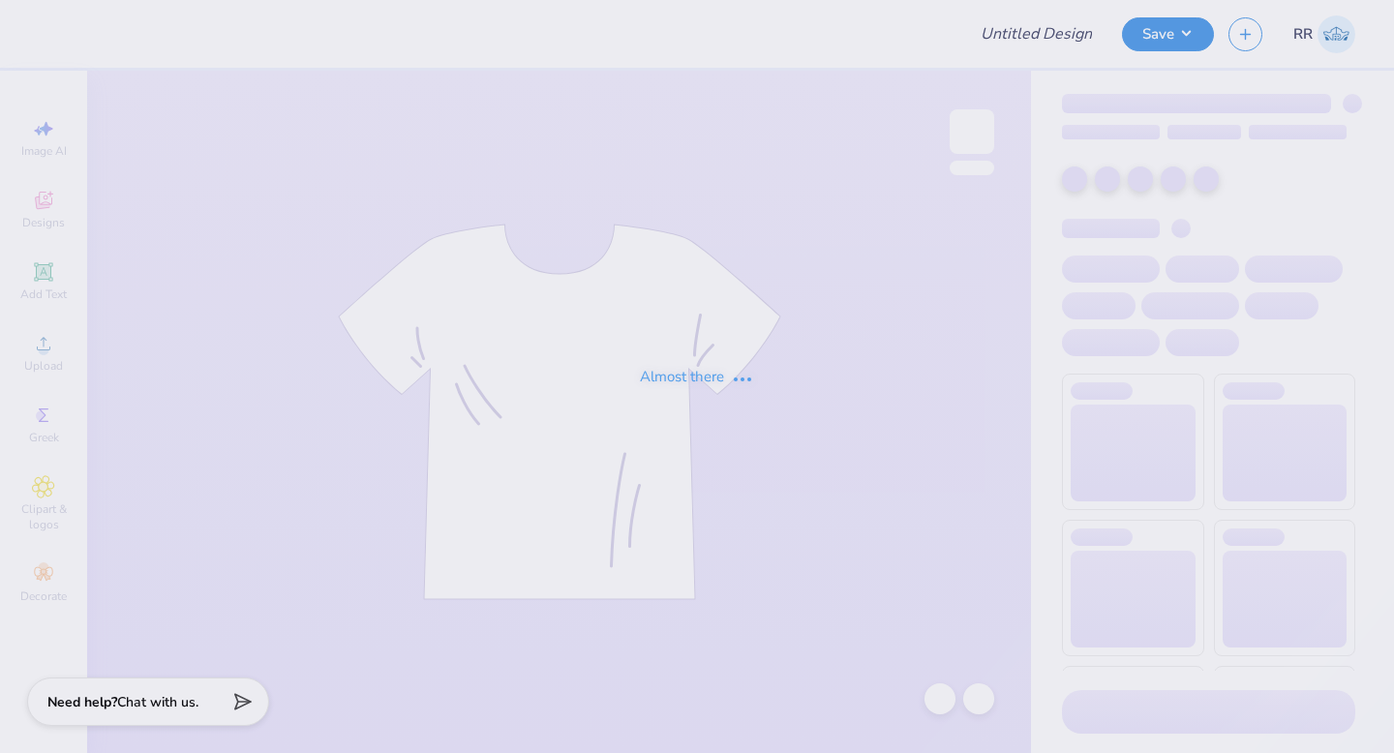
type input "Merch"
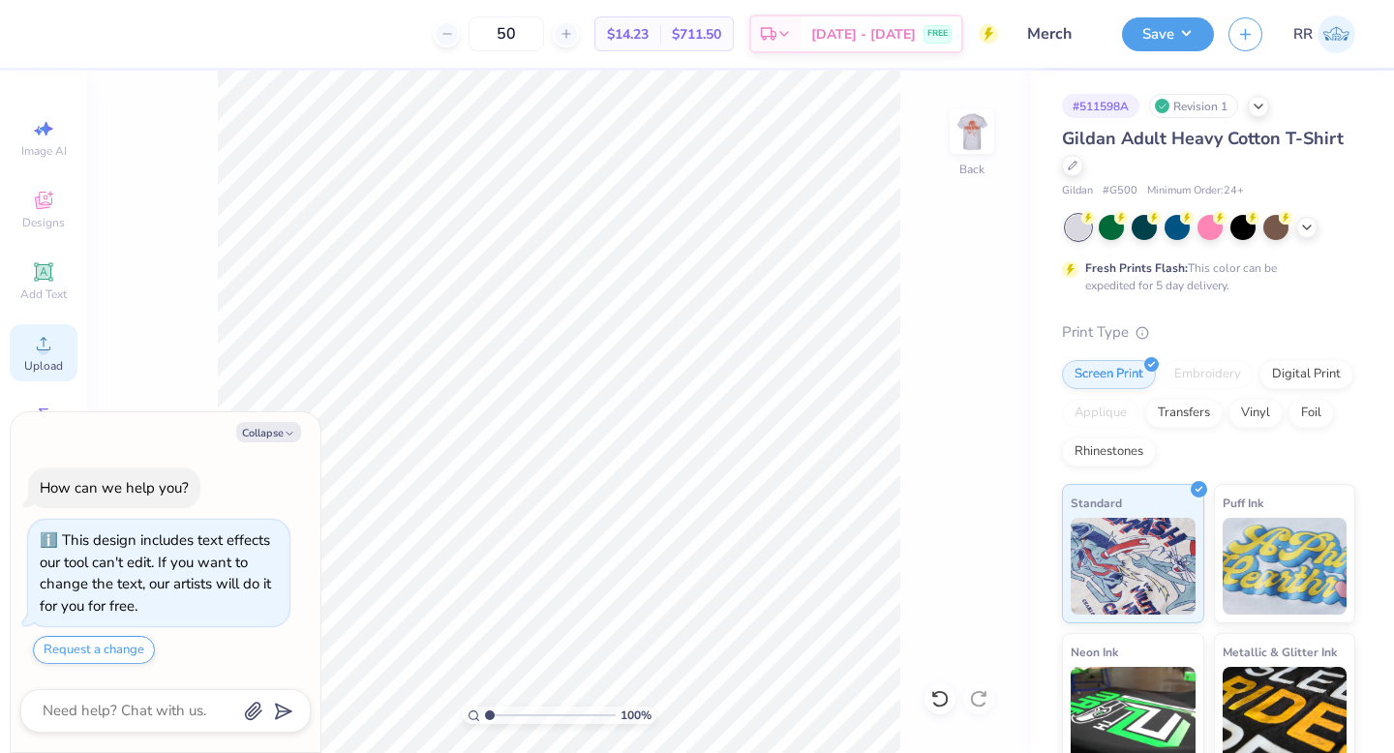
click at [42, 352] on circle at bounding box center [43, 350] width 11 height 11
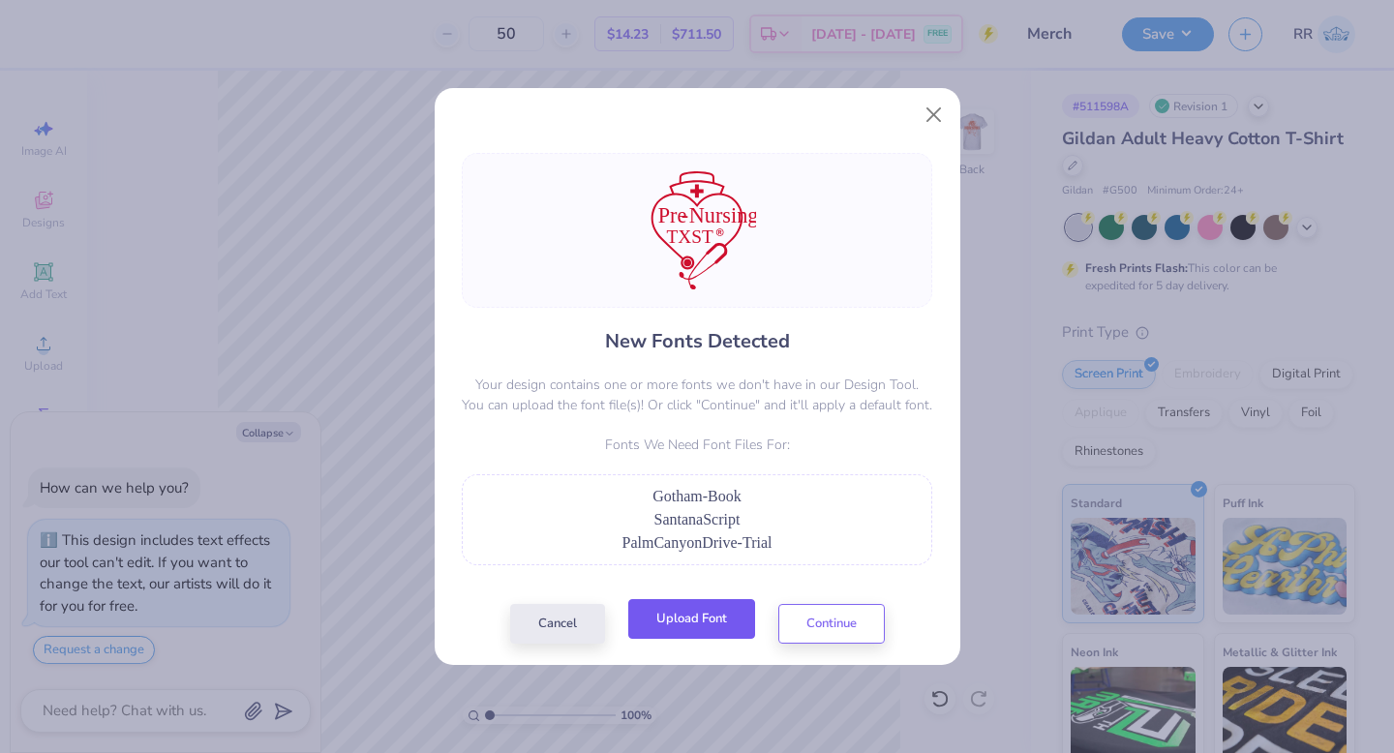
click at [701, 621] on button "Upload Font" at bounding box center [691, 619] width 127 height 40
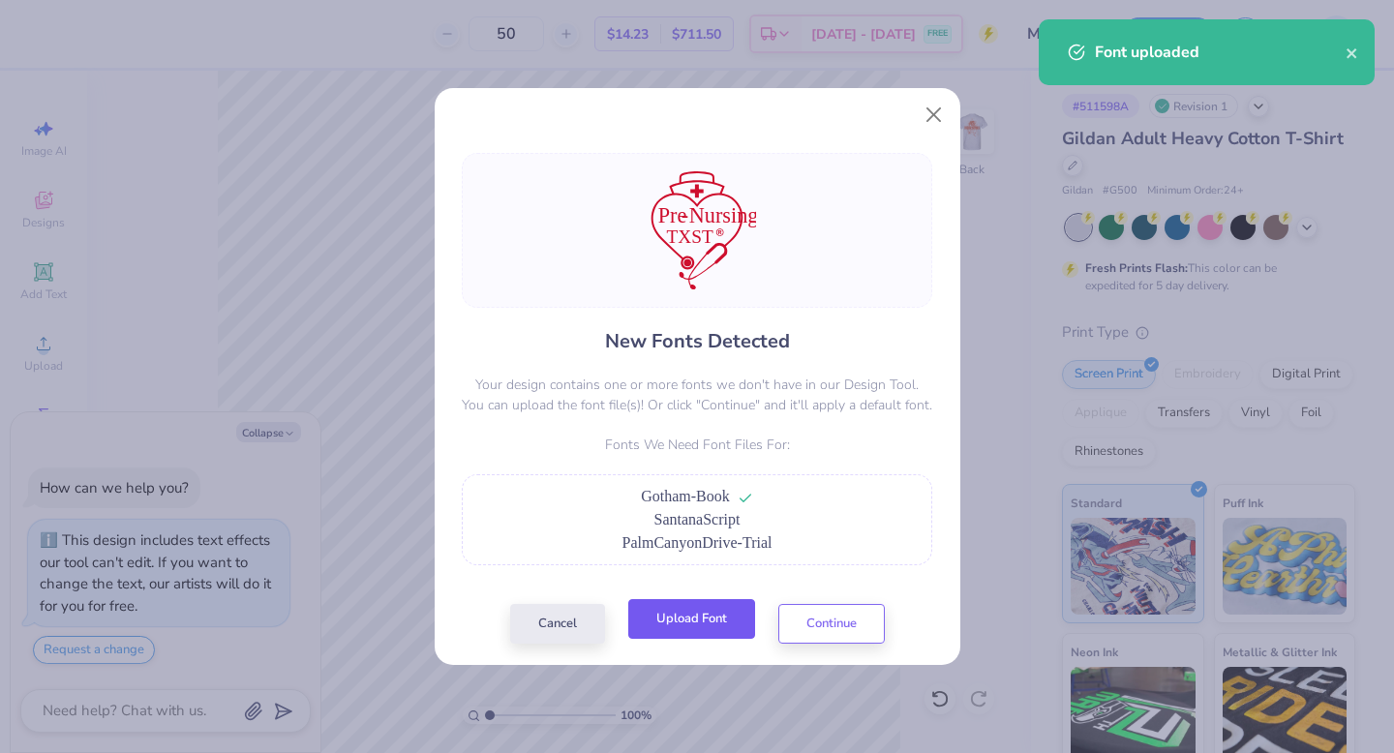
click at [735, 621] on button "Upload Font" at bounding box center [691, 619] width 127 height 40
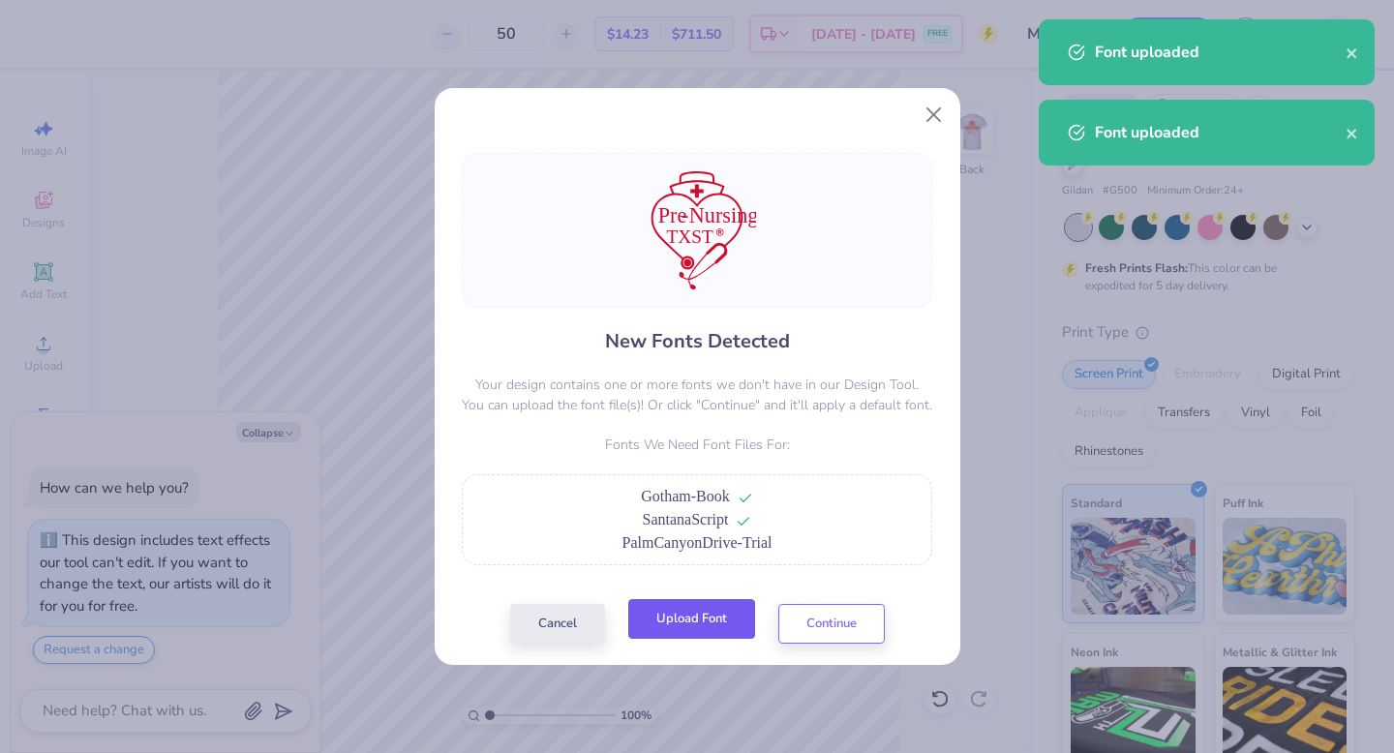
click at [717, 616] on button "Upload Font" at bounding box center [691, 619] width 127 height 40
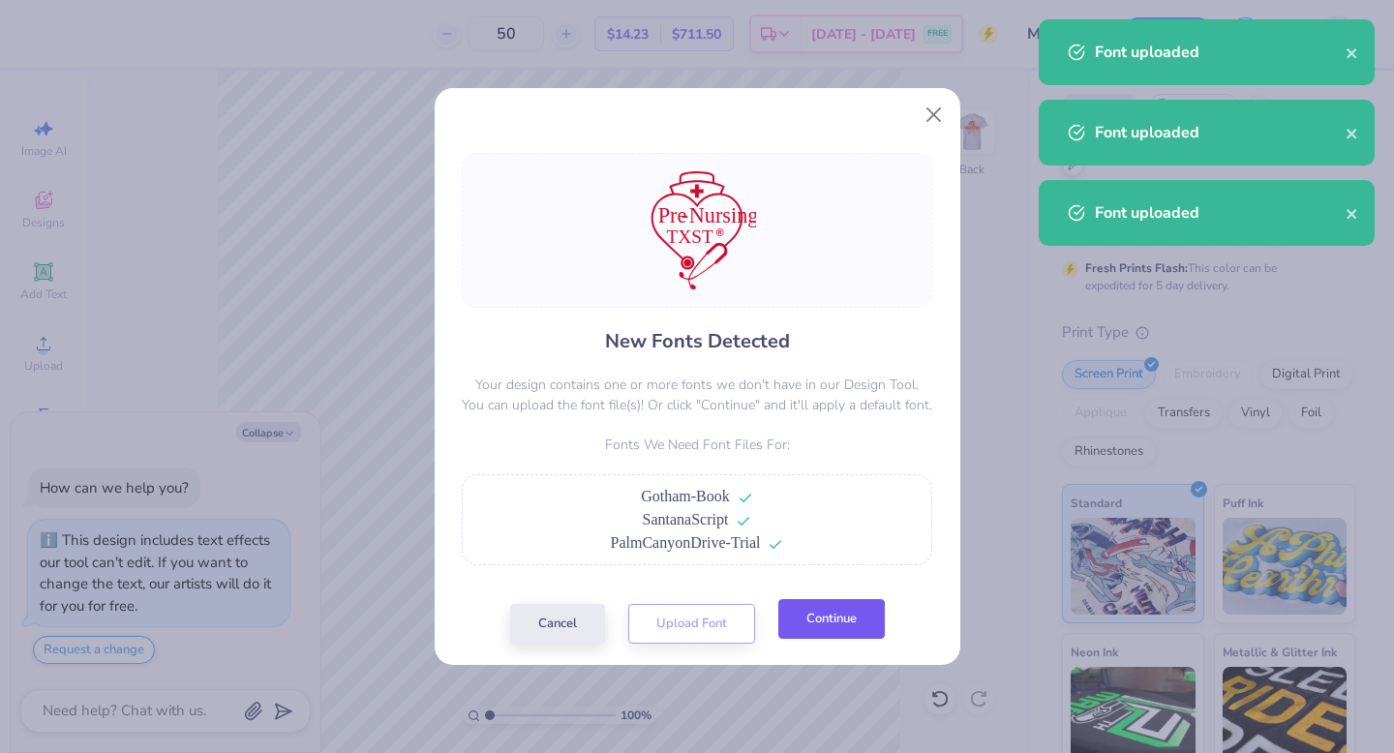
click at [838, 630] on button "Continue" at bounding box center [831, 619] width 106 height 40
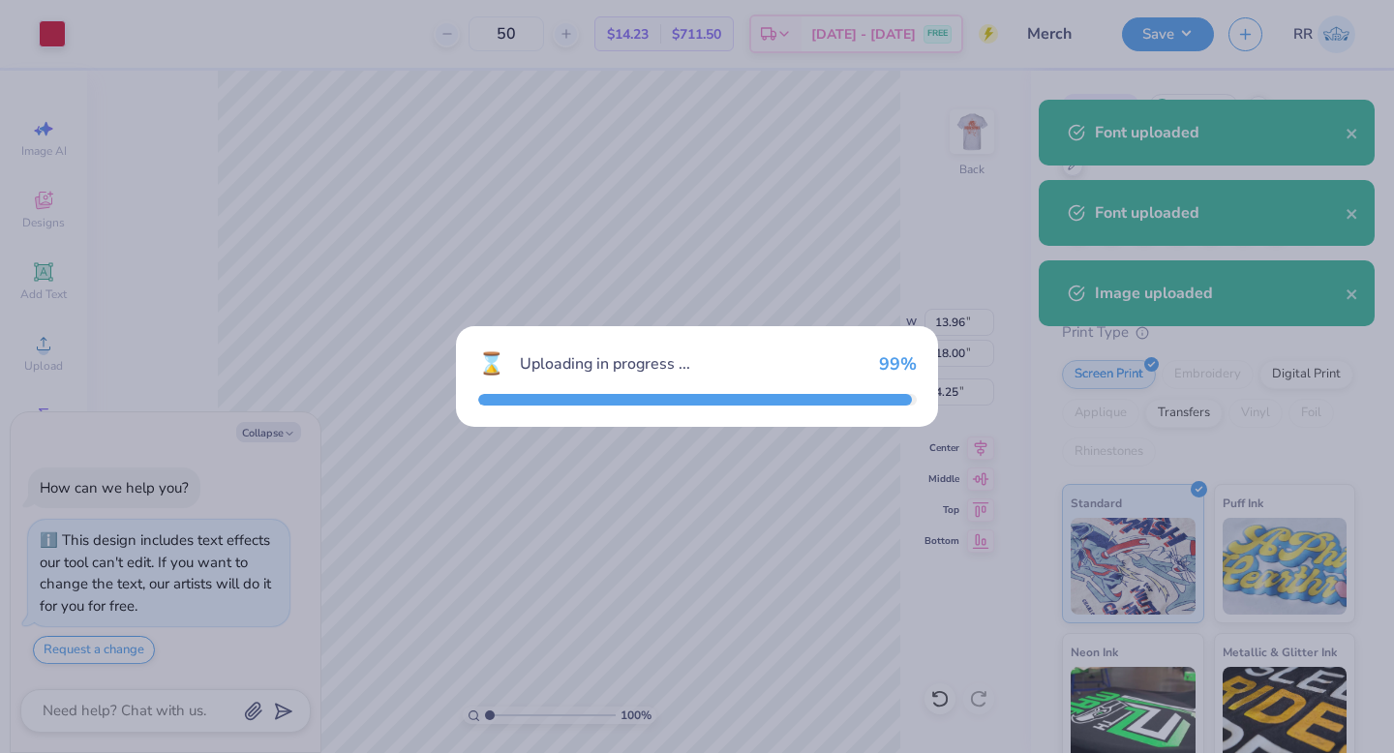
type textarea "x"
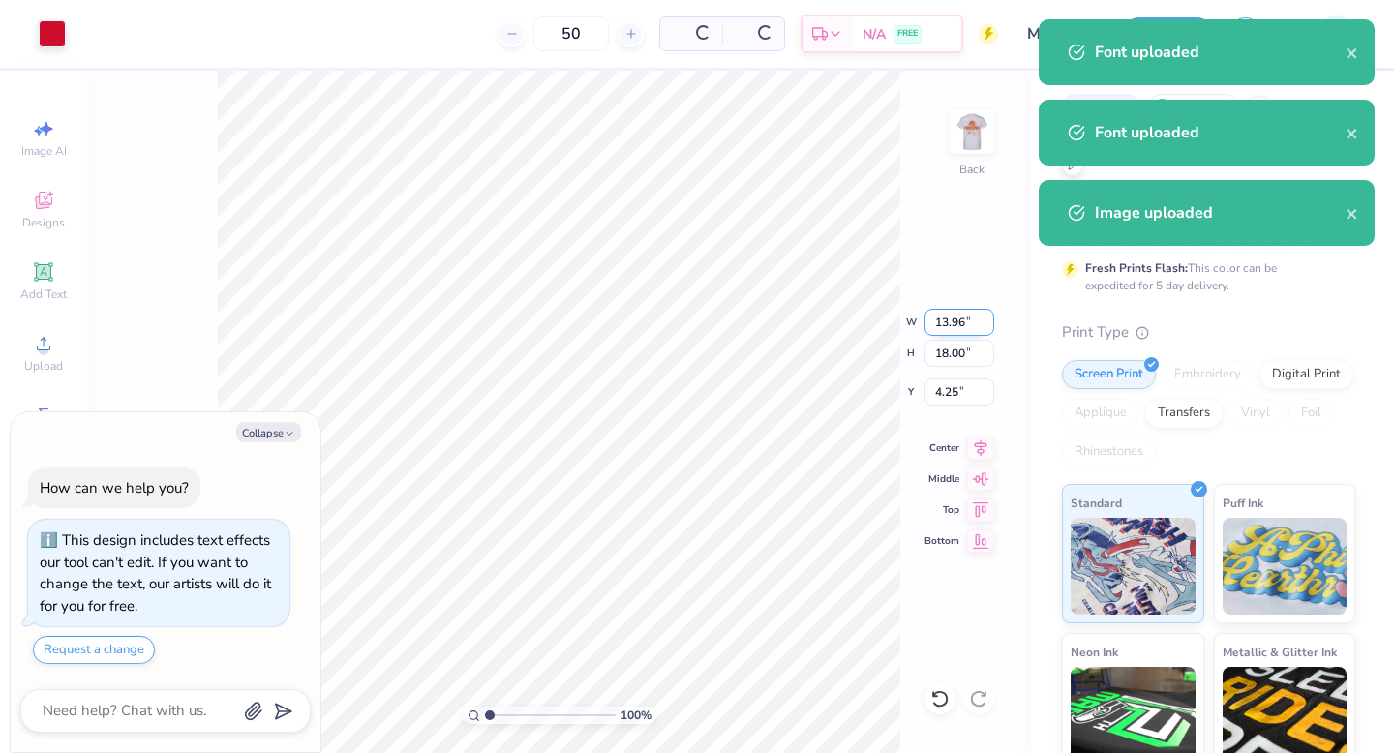
click at [953, 321] on input "13.96" at bounding box center [959, 322] width 70 height 27
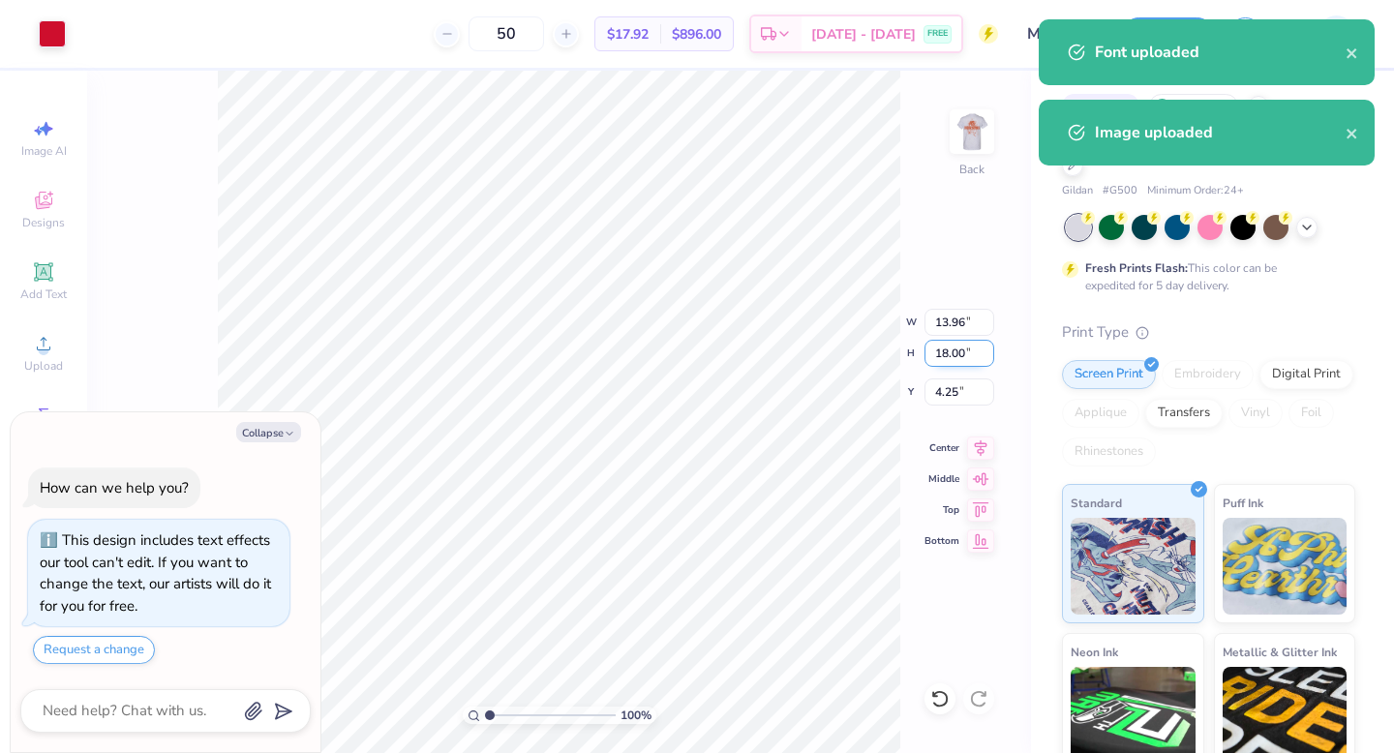
click at [952, 362] on input "18.00" at bounding box center [959, 353] width 70 height 27
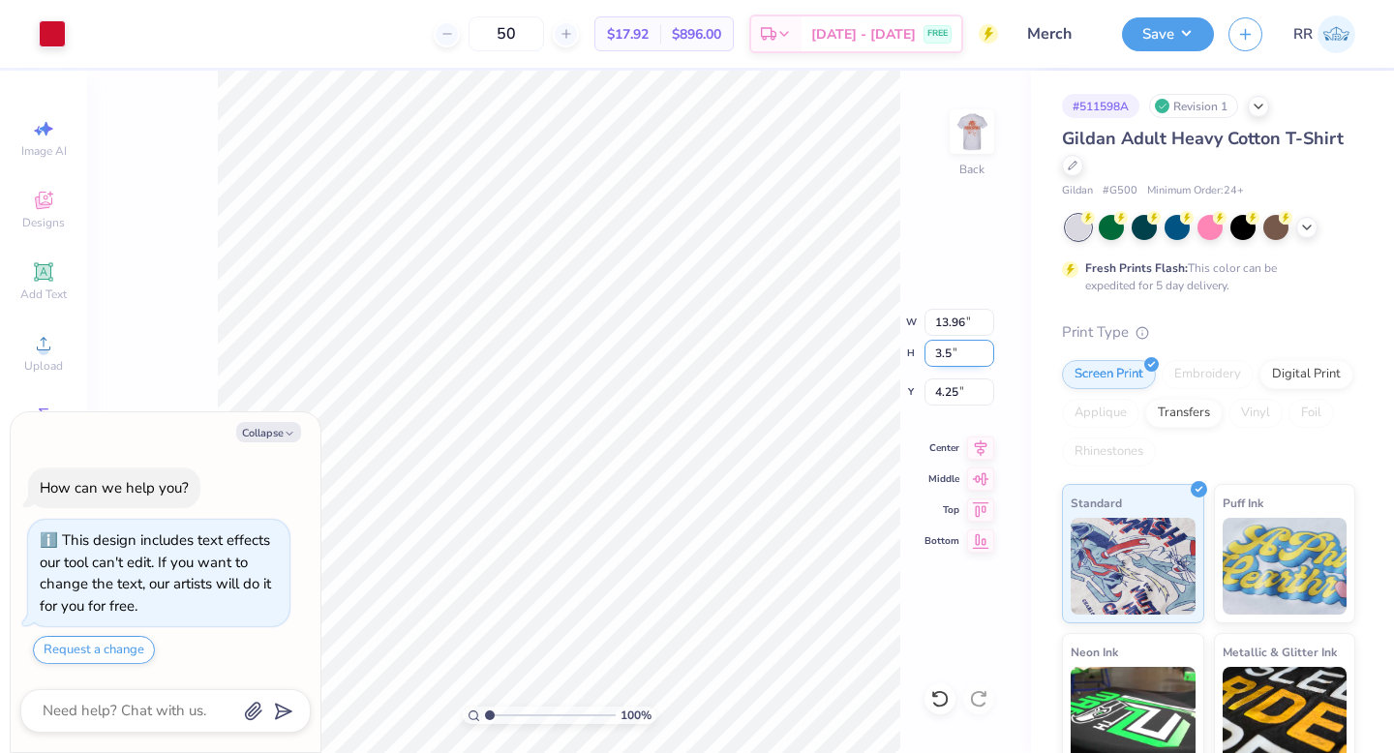
type input "3.5"
type textarea "x"
type input "2.72"
type input "3.50"
type input "11.50"
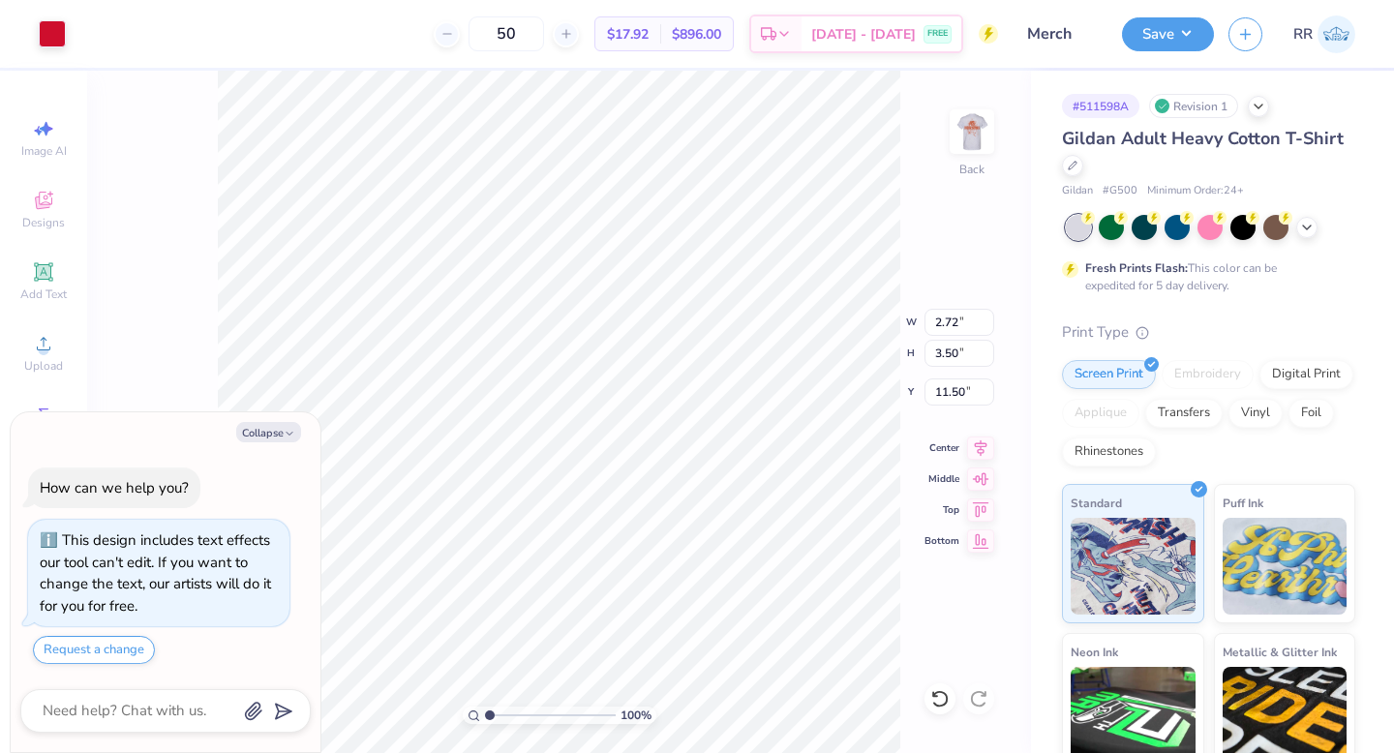
type textarea "x"
type input "3.00"
click at [978, 141] on img at bounding box center [971, 131] width 77 height 77
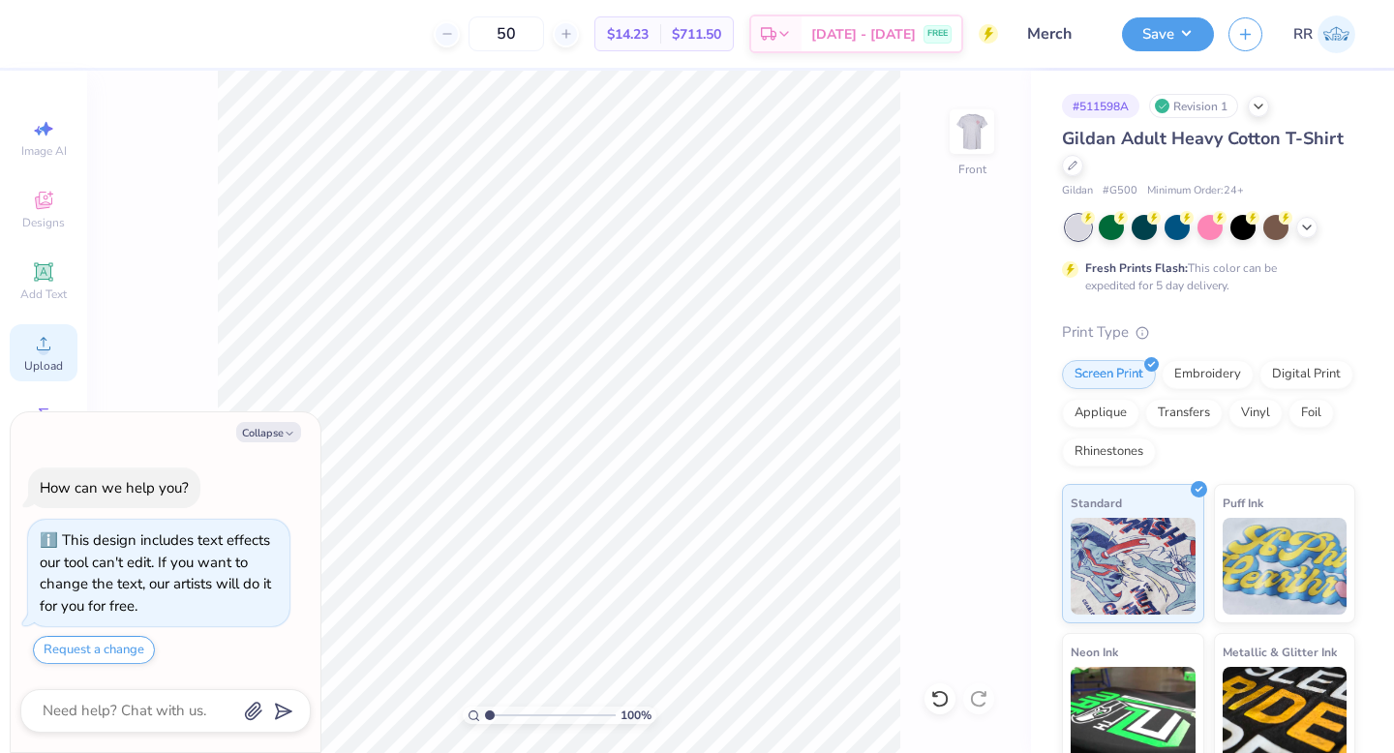
click at [43, 343] on icon at bounding box center [43, 343] width 23 height 23
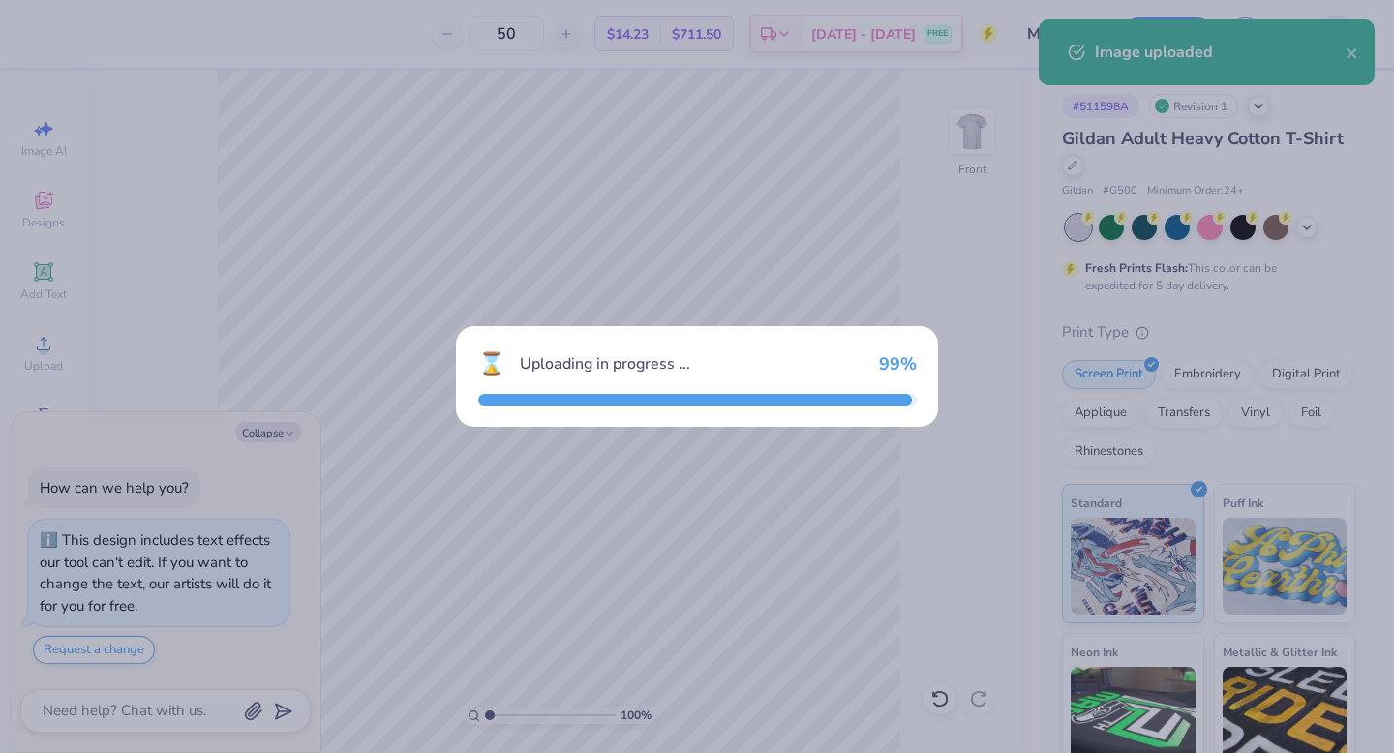
type textarea "x"
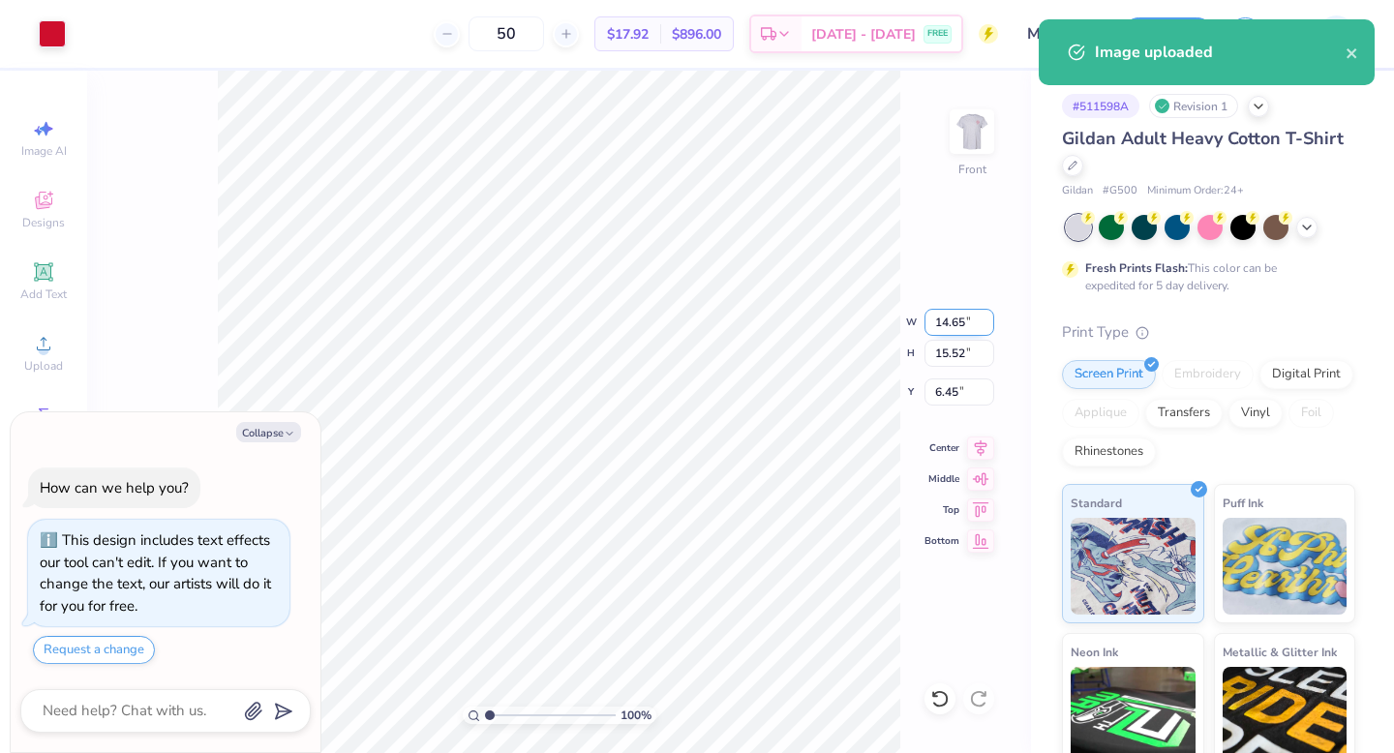
click at [954, 323] on input "14.65" at bounding box center [959, 322] width 70 height 27
type input "12.5"
type textarea "x"
type input "12.50"
type input "13.25"
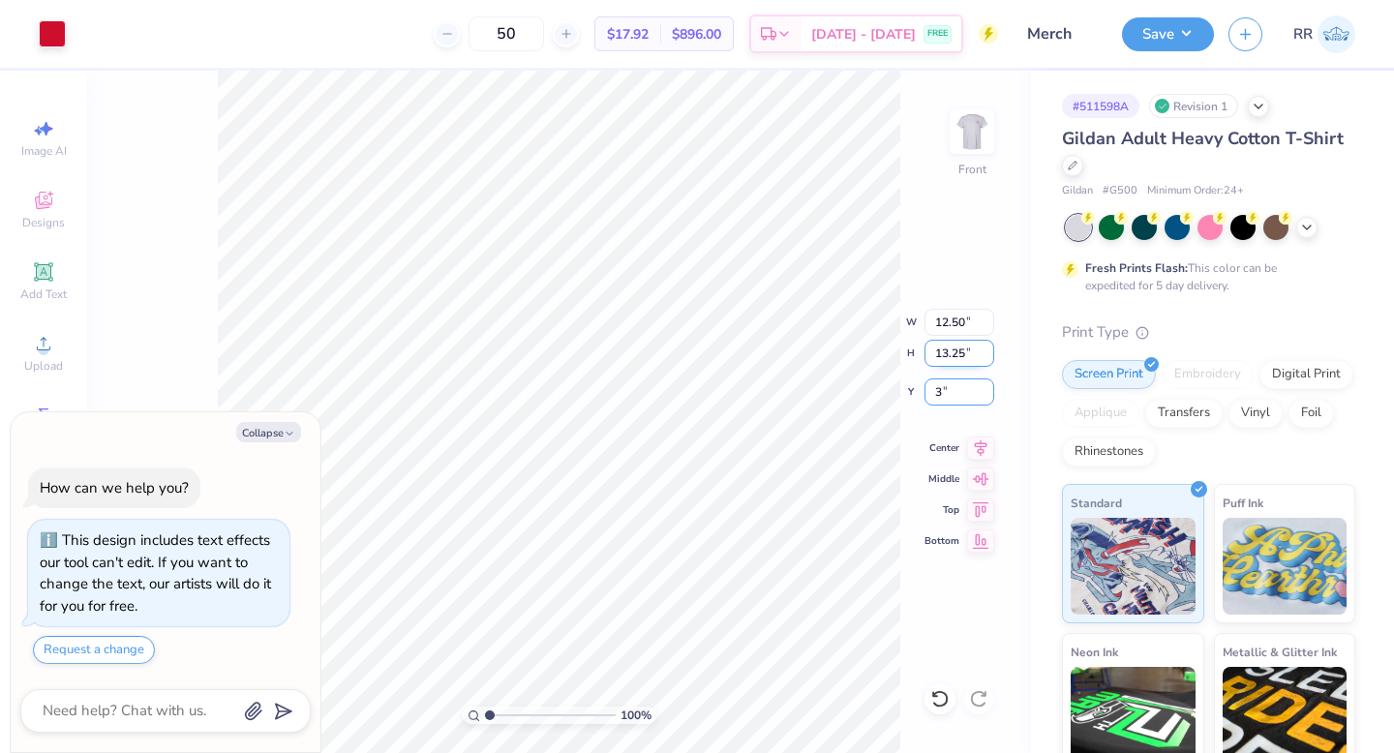
type input "3"
type textarea "x"
type input "3.00"
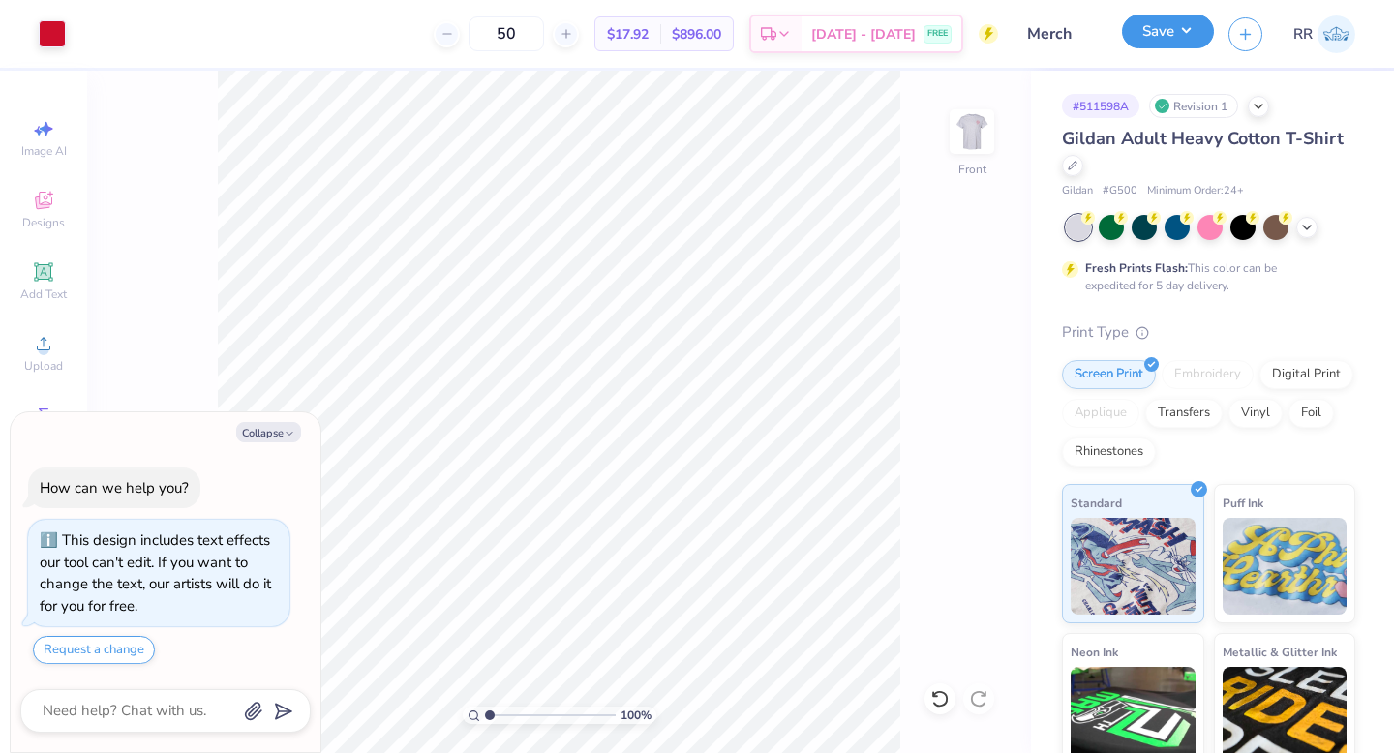
click at [1182, 29] on button "Save" at bounding box center [1168, 32] width 92 height 34
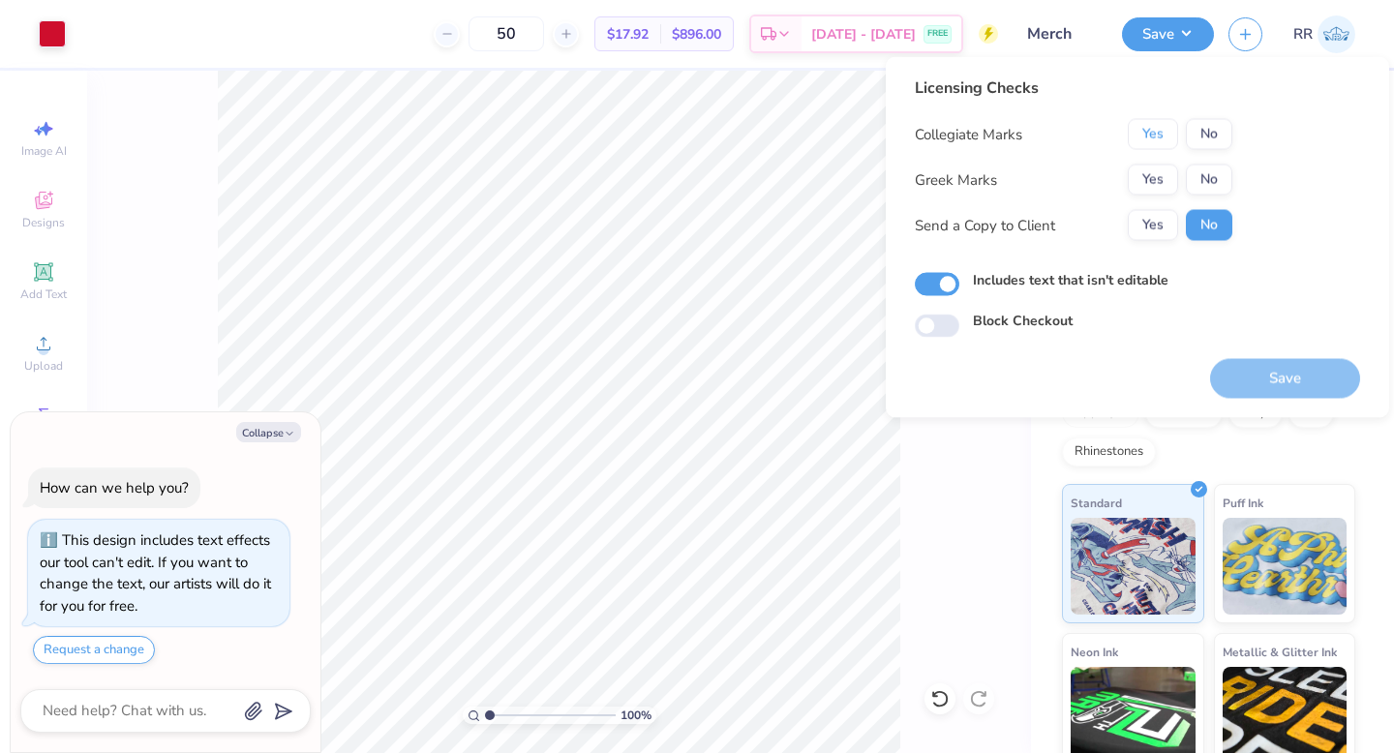
drag, startPoint x: 1151, startPoint y: 130, endPoint x: 1192, endPoint y: 151, distance: 46.7
click at [1151, 130] on button "Yes" at bounding box center [1153, 134] width 50 height 31
click at [1211, 167] on button "No" at bounding box center [1209, 180] width 46 height 31
drag, startPoint x: 1260, startPoint y: 385, endPoint x: 1270, endPoint y: 379, distance: 11.3
click at [1265, 381] on button "Save" at bounding box center [1285, 379] width 150 height 40
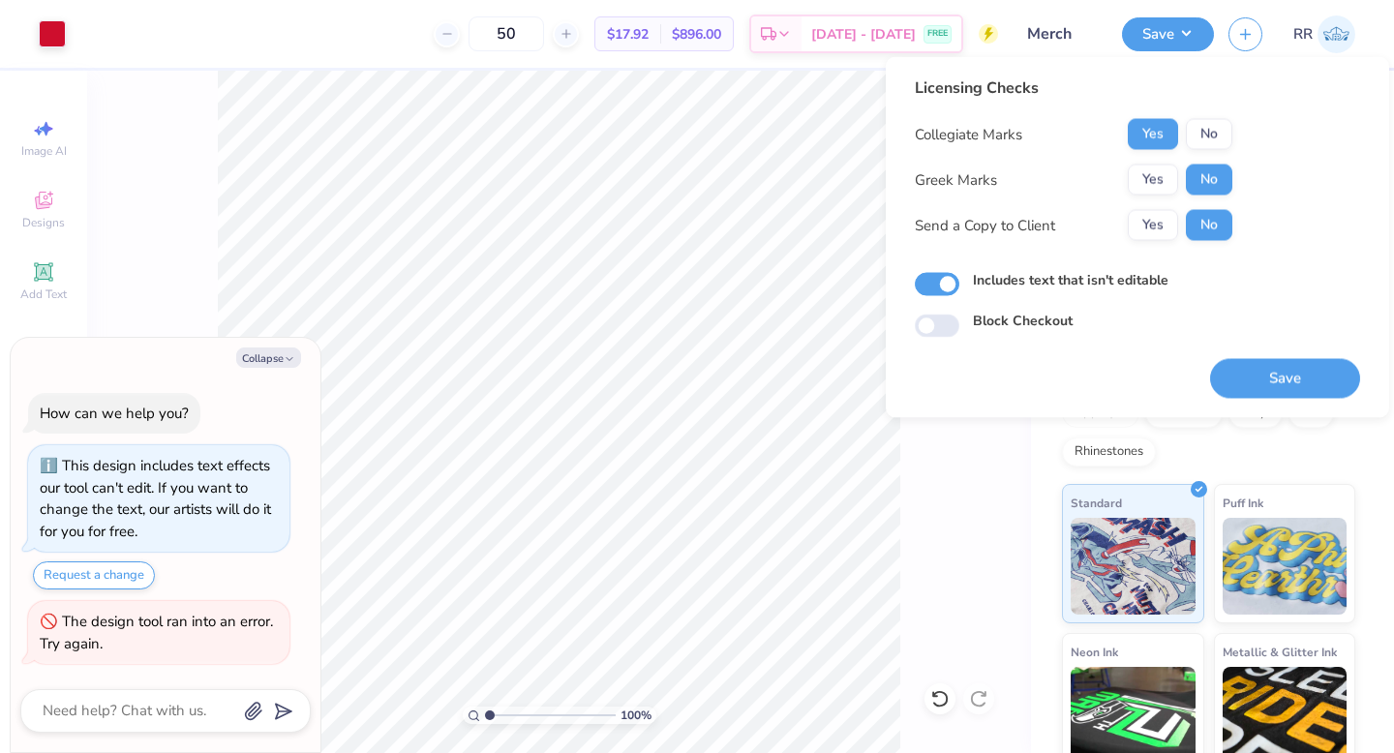
click at [1228, 366] on button "Save" at bounding box center [1285, 379] width 150 height 40
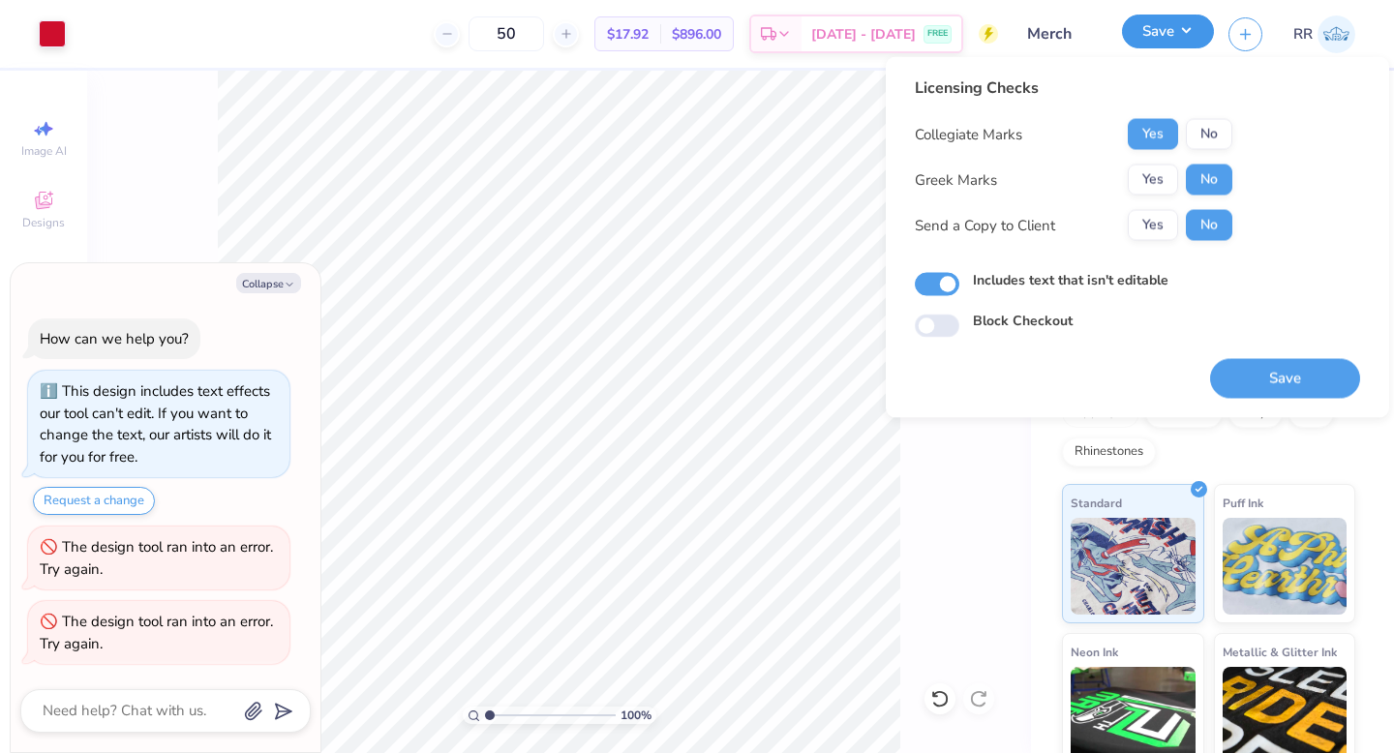
click at [1188, 33] on button "Save" at bounding box center [1168, 32] width 92 height 34
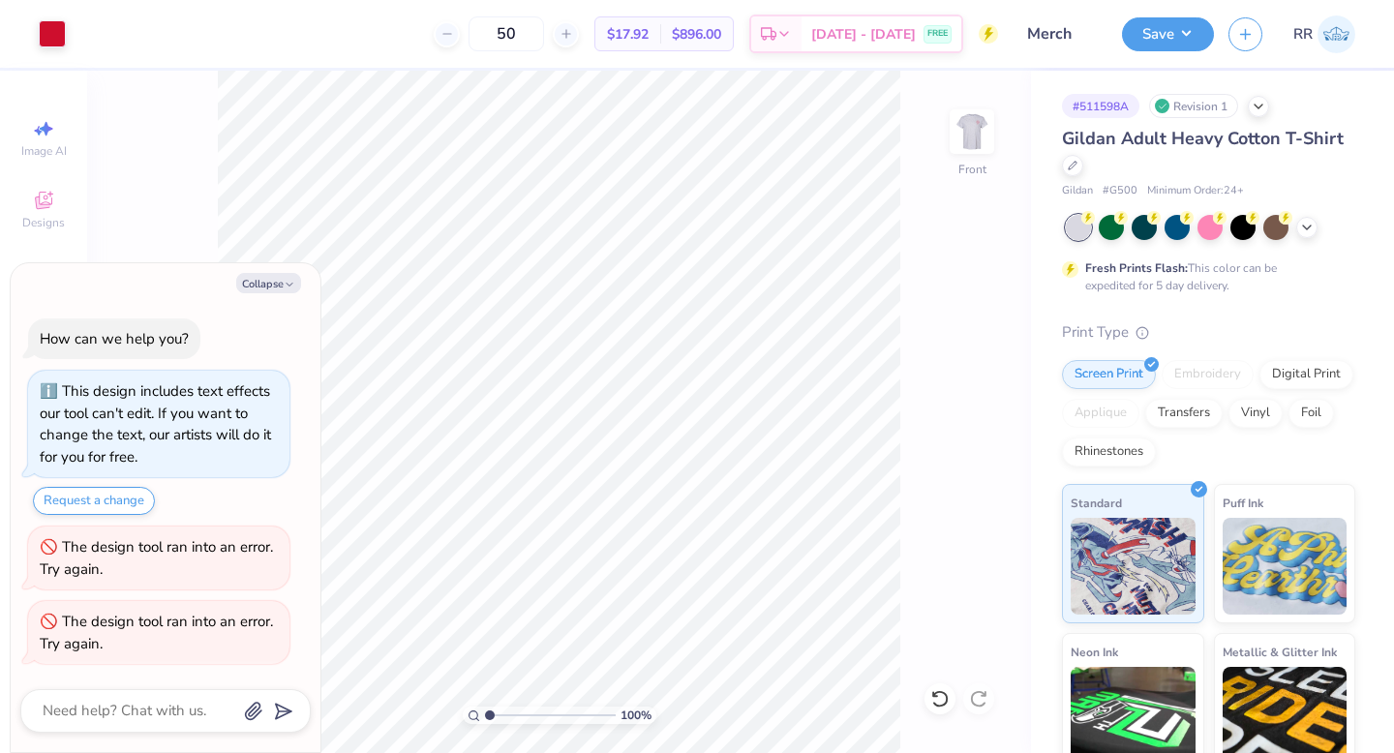
click at [996, 129] on div "100 % Front" at bounding box center [559, 412] width 944 height 682
click at [967, 126] on img at bounding box center [971, 131] width 39 height 39
click at [242, 292] on button "Collapse" at bounding box center [268, 283] width 65 height 20
type textarea "x"
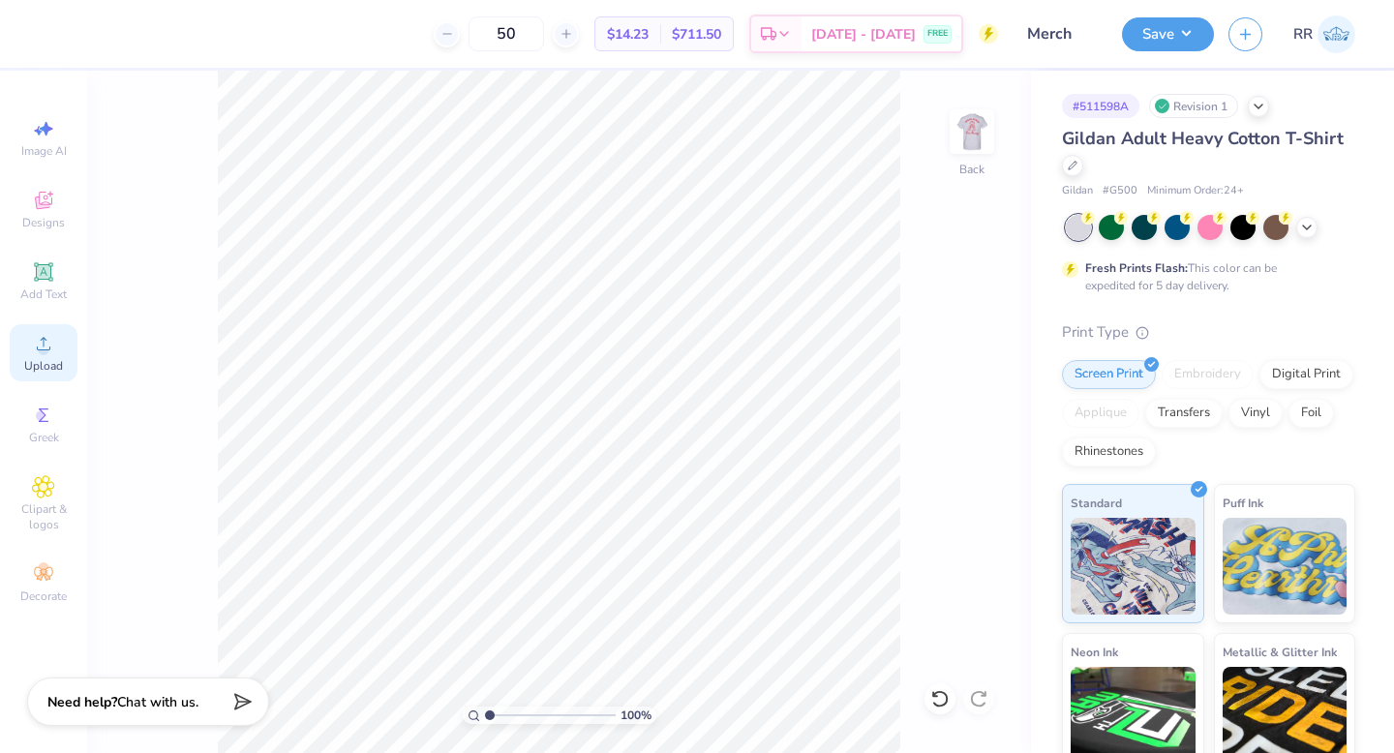
click at [36, 348] on icon at bounding box center [43, 343] width 23 height 23
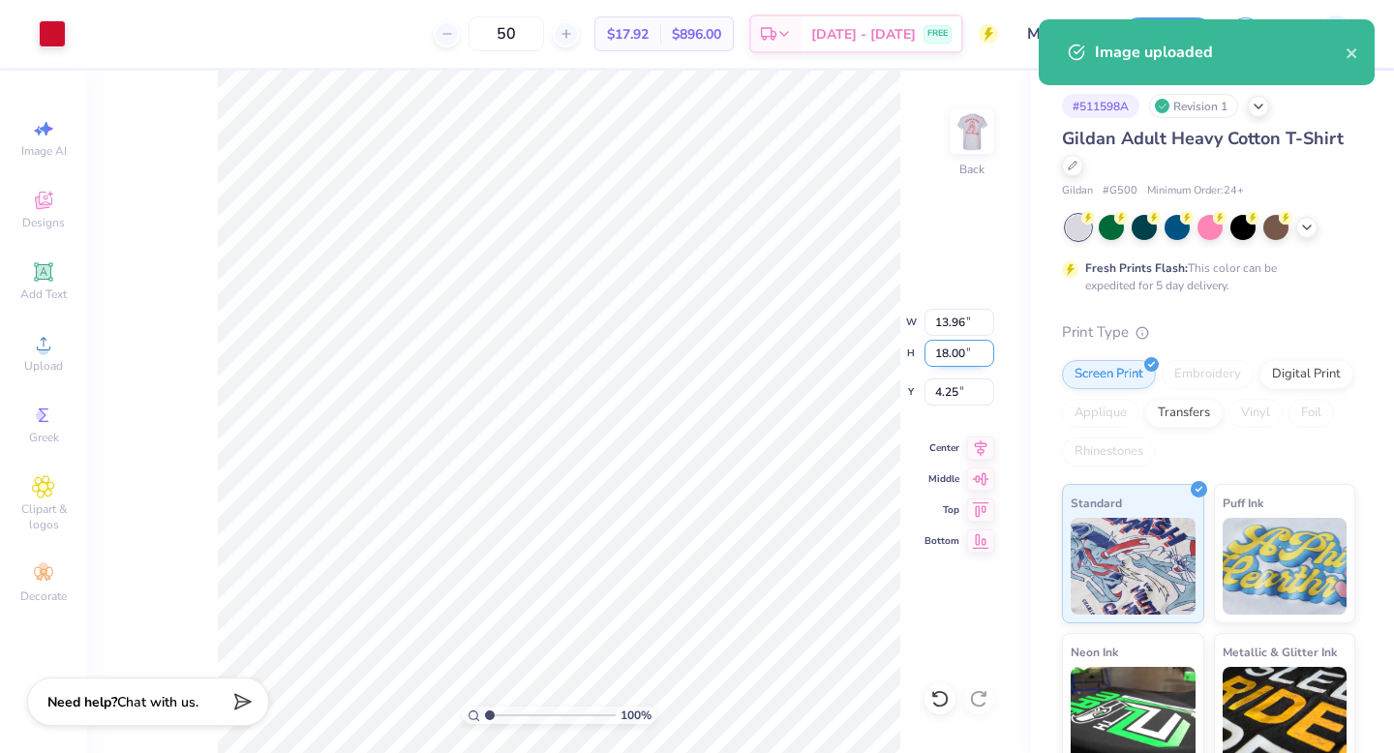
drag, startPoint x: 960, startPoint y: 348, endPoint x: 931, endPoint y: 348, distance: 29.0
click at [933, 349] on input "18.00" at bounding box center [959, 353] width 70 height 27
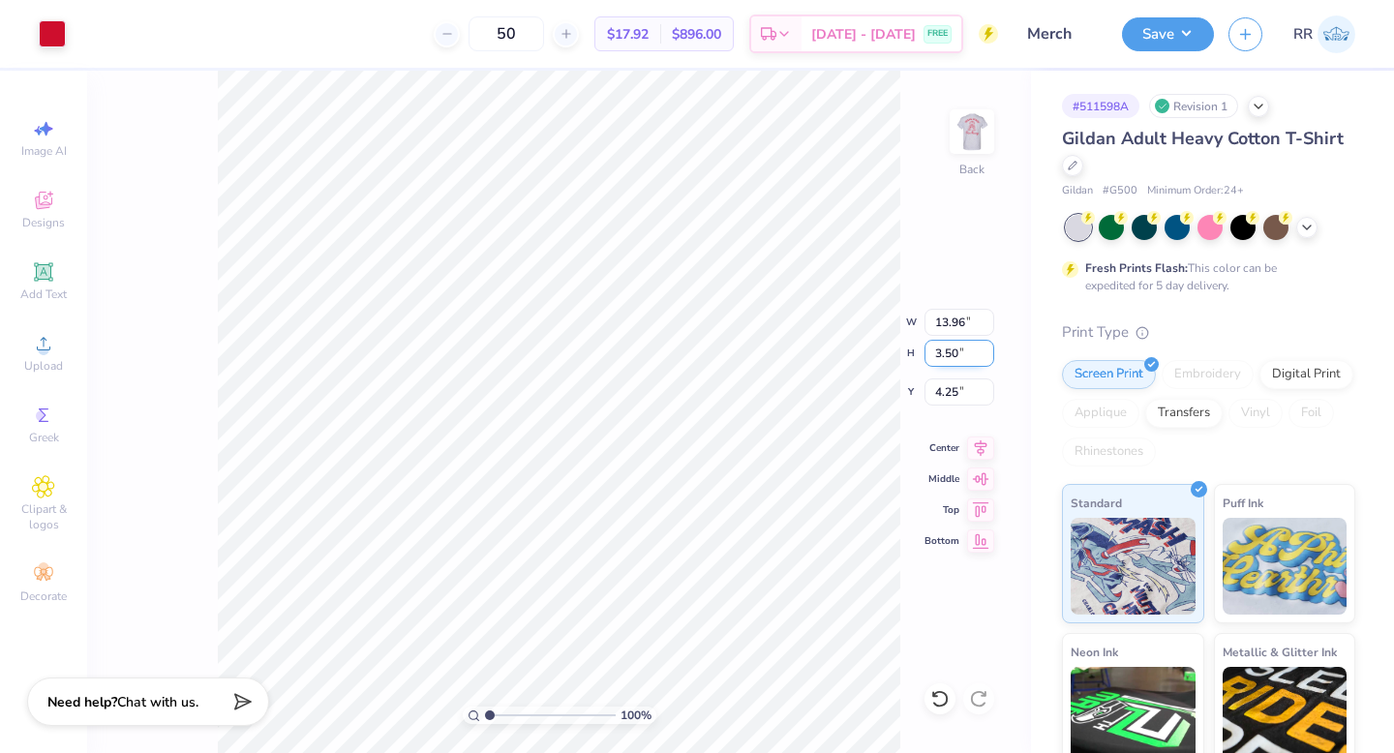
type input "3.50"
type input "2.72"
type input "3.00"
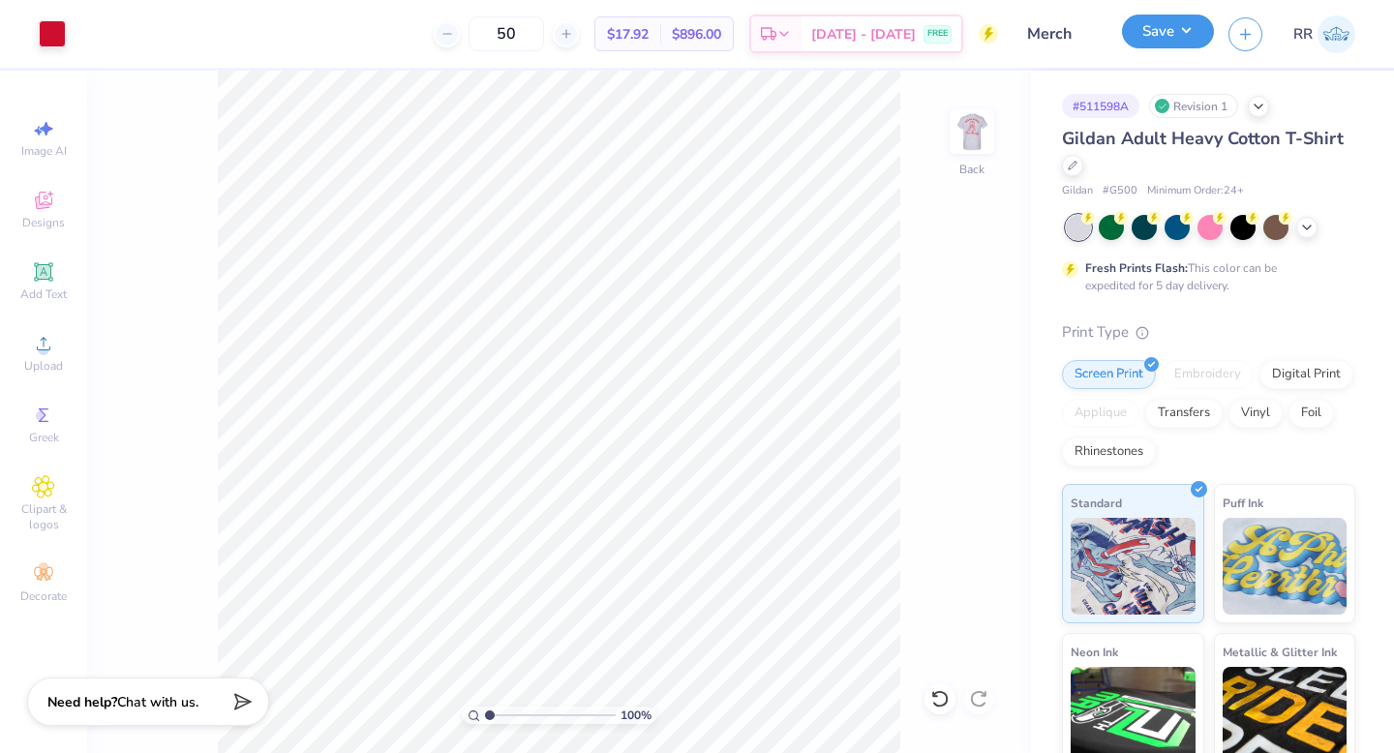
drag, startPoint x: 1175, startPoint y: 39, endPoint x: 1185, endPoint y: 46, distance: 12.4
click at [1175, 38] on button "Save" at bounding box center [1168, 32] width 92 height 34
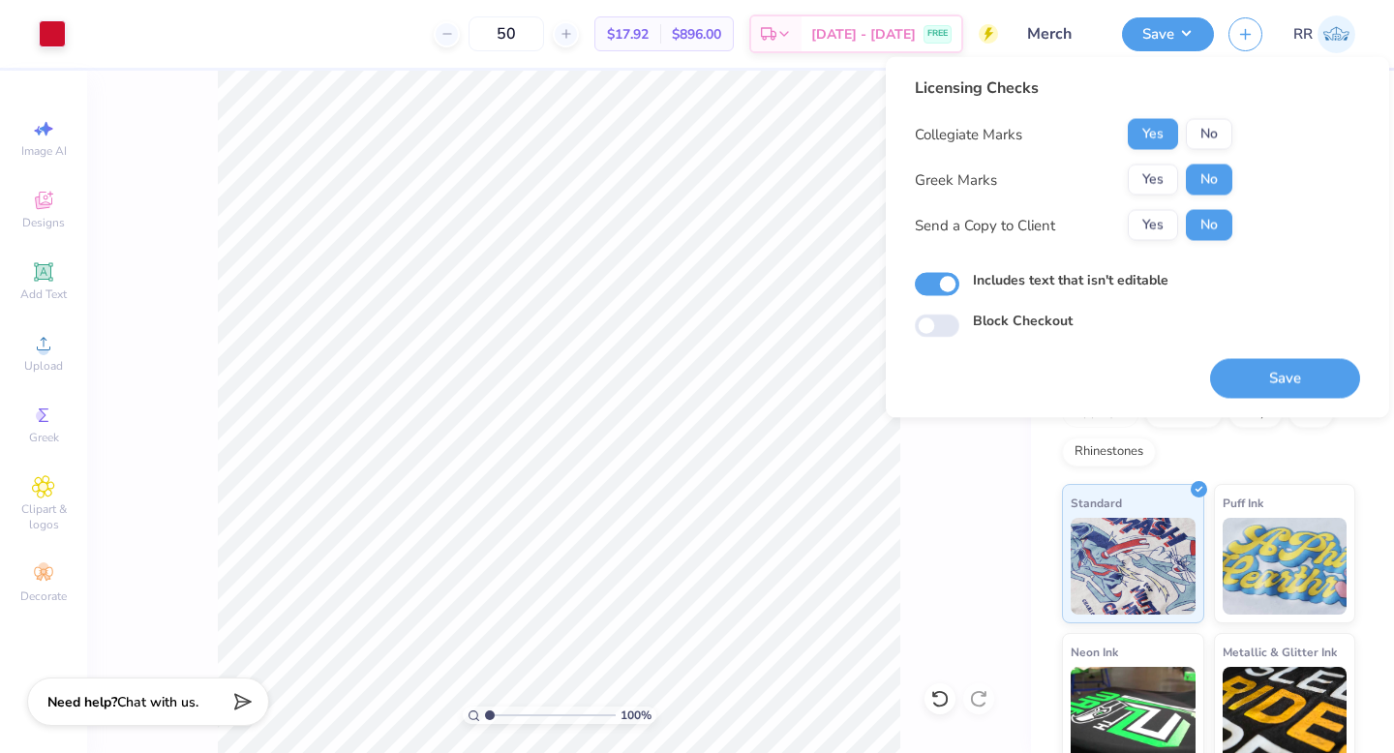
click at [1288, 376] on button "Save" at bounding box center [1285, 379] width 150 height 40
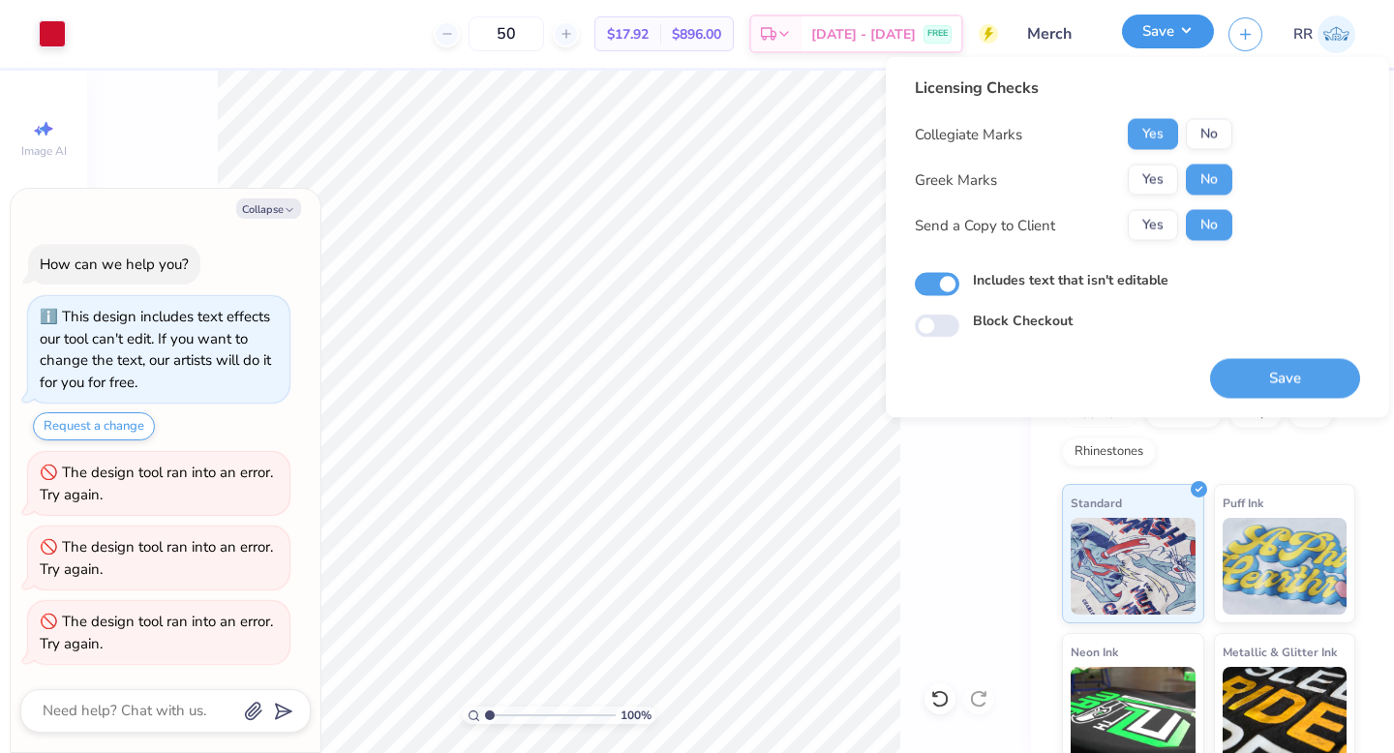
click at [1184, 35] on button "Save" at bounding box center [1168, 32] width 92 height 34
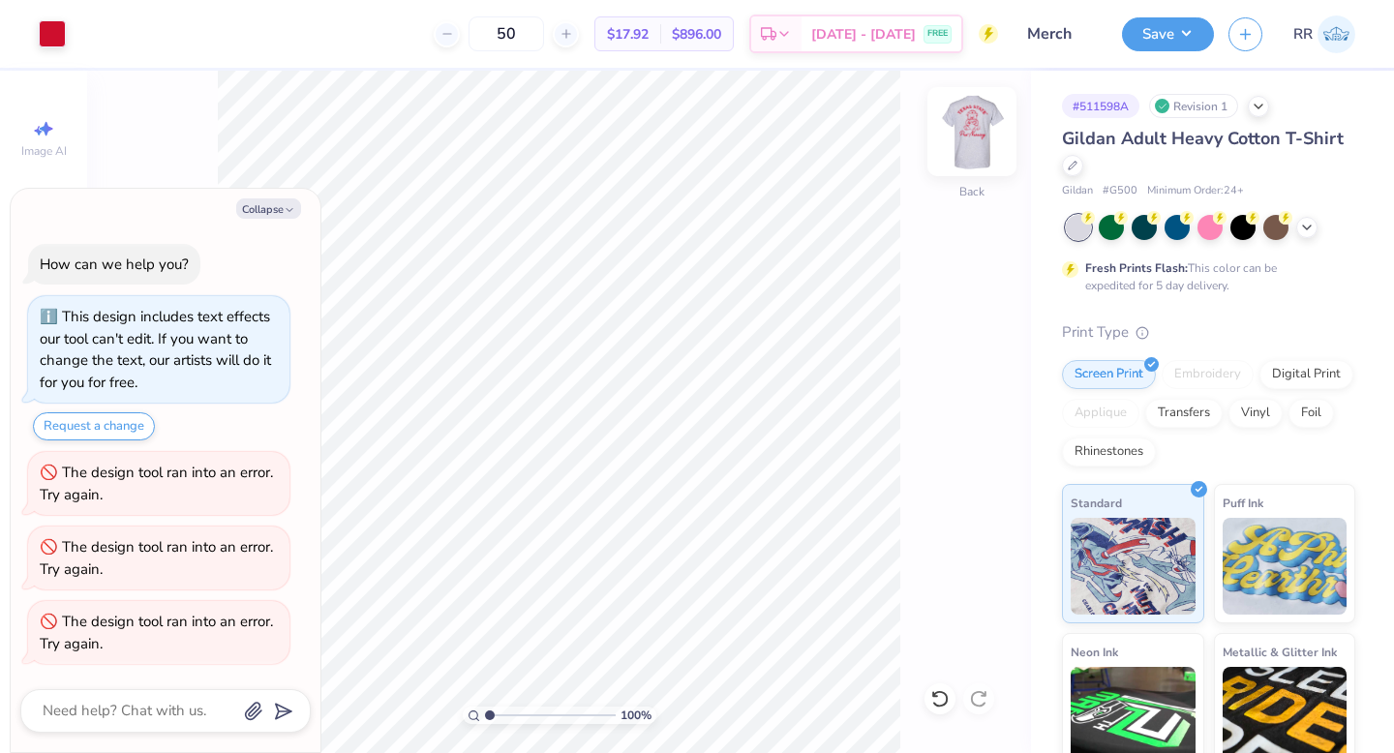
click at [963, 132] on img at bounding box center [971, 131] width 77 height 77
click at [276, 203] on button "Collapse" at bounding box center [268, 208] width 65 height 20
type textarea "x"
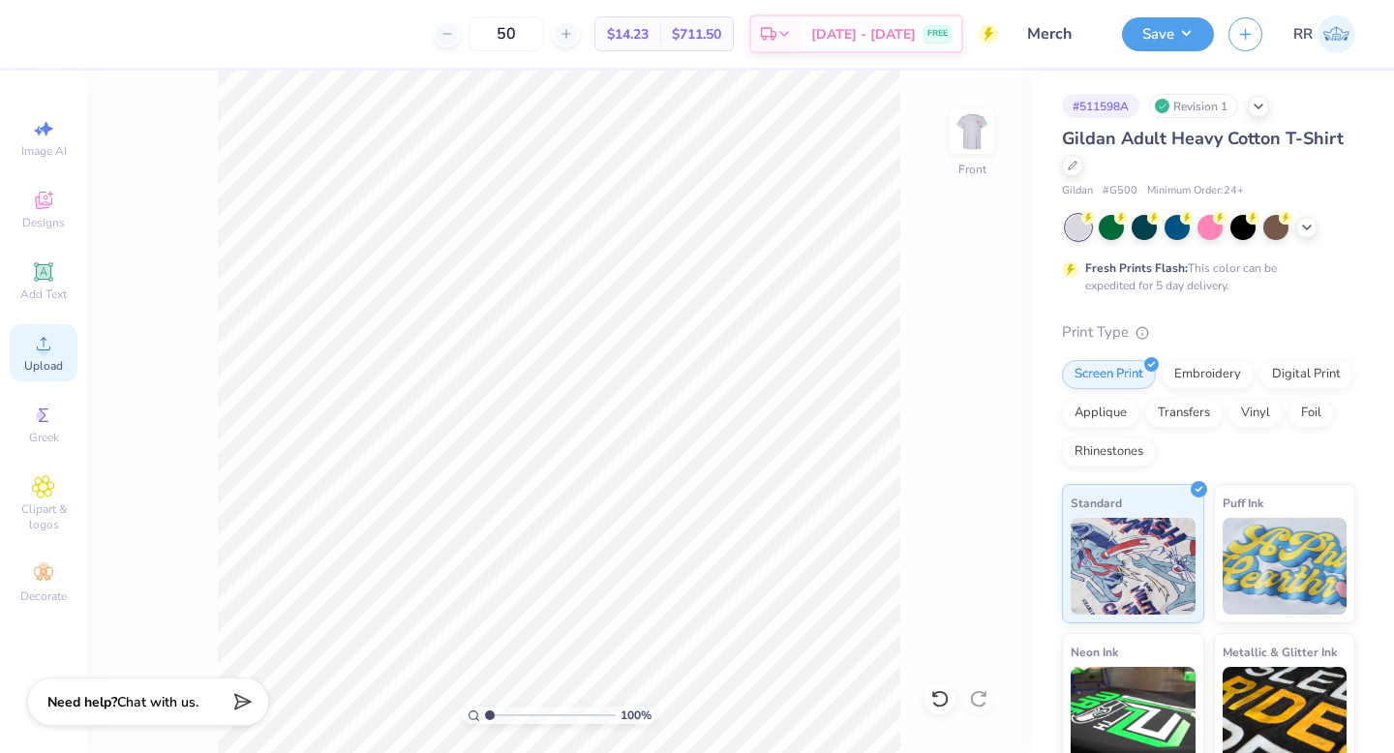
click at [40, 348] on circle at bounding box center [43, 350] width 11 height 11
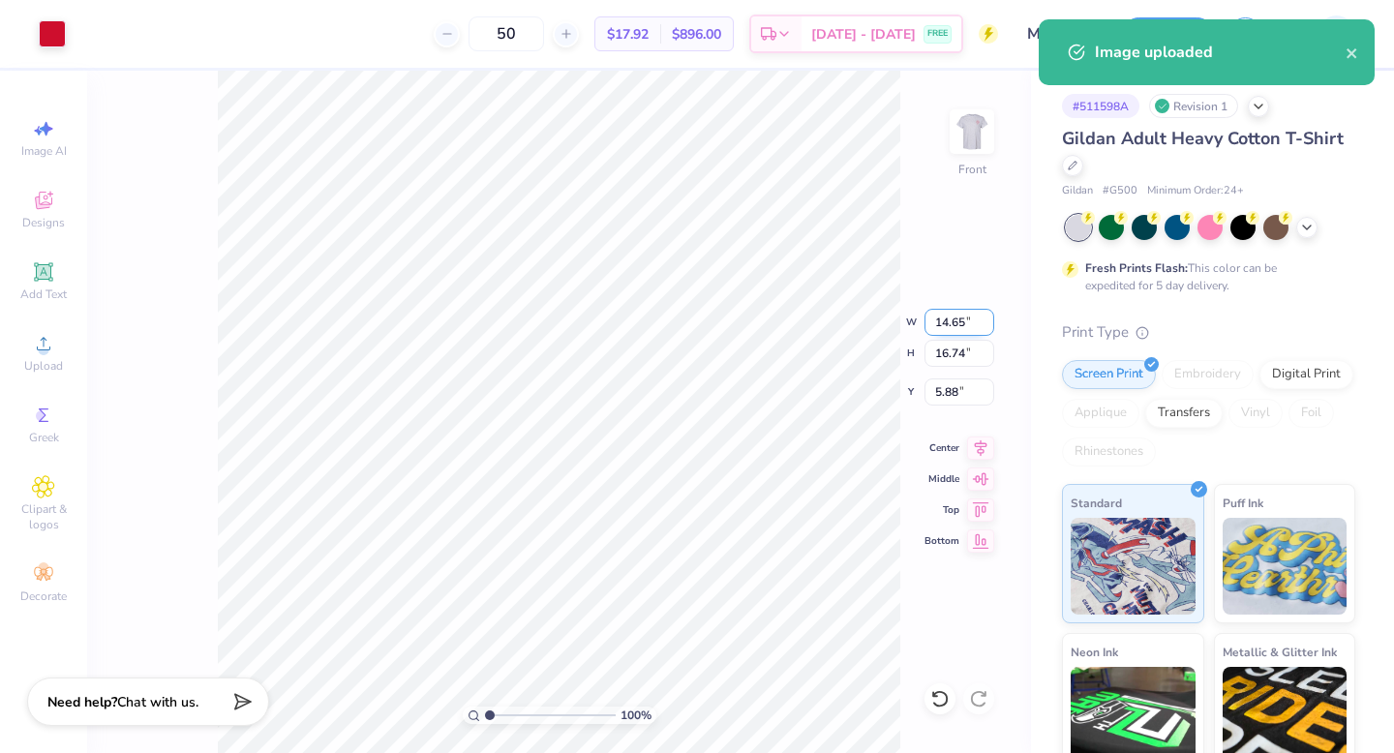
drag, startPoint x: 955, startPoint y: 321, endPoint x: 954, endPoint y: 336, distance: 14.5
click at [955, 321] on input "14.65" at bounding box center [959, 322] width 70 height 27
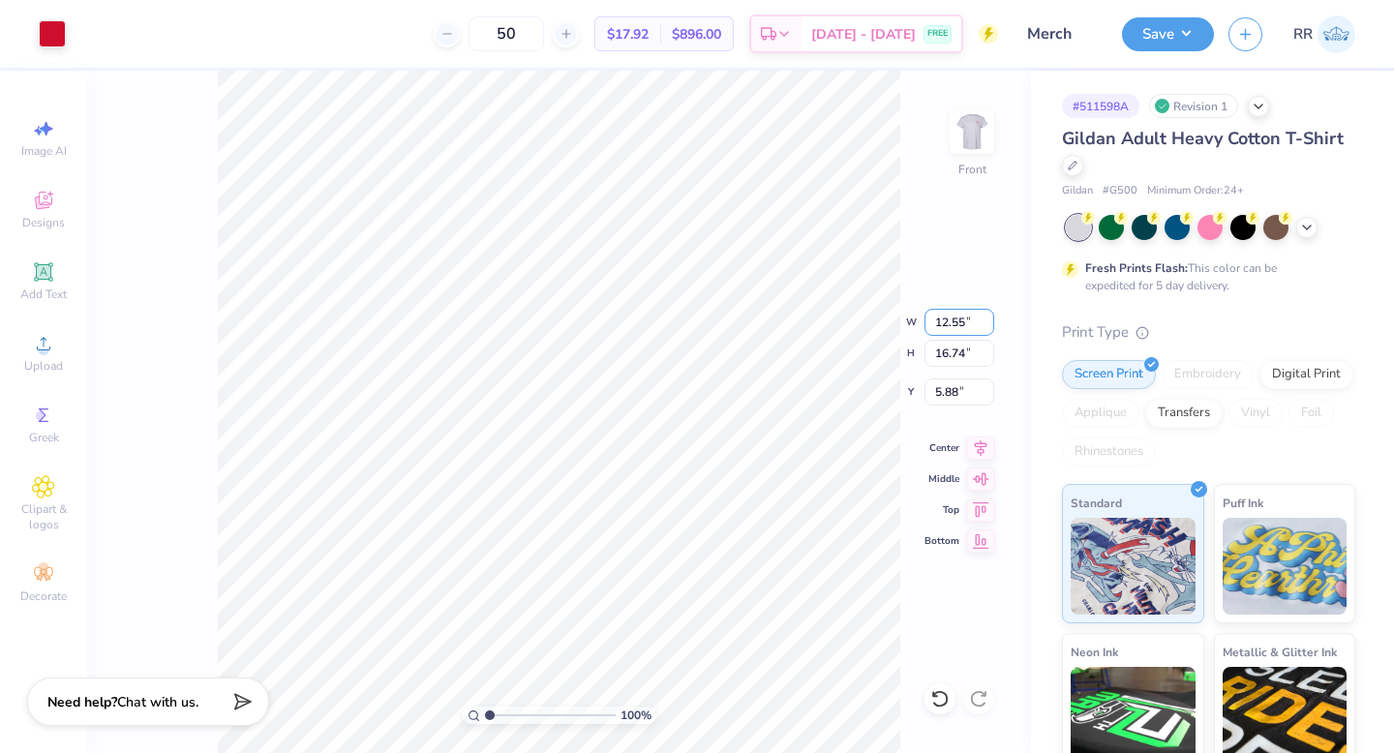
type input "12.55"
type input "14.34"
type input "3.00"
click at [1192, 33] on button "Save" at bounding box center [1168, 32] width 92 height 34
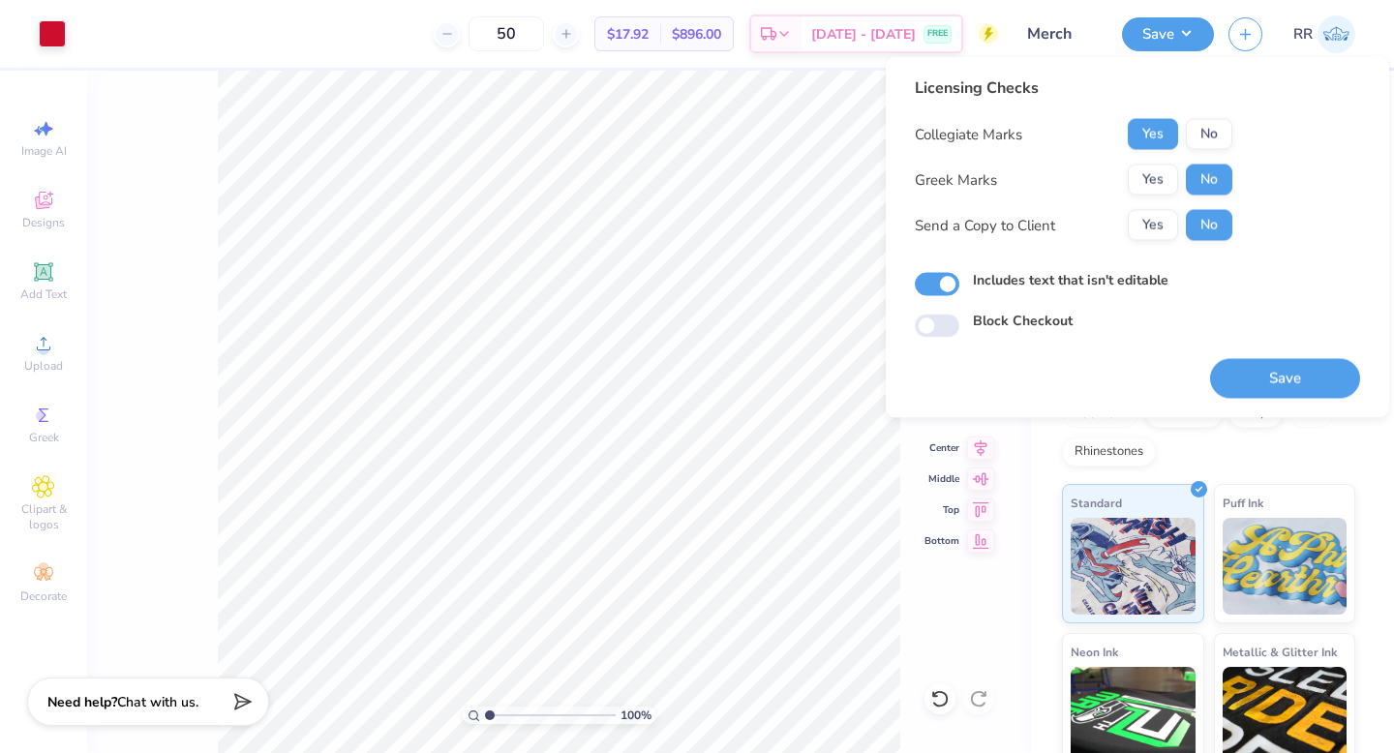
drag, startPoint x: 1287, startPoint y: 380, endPoint x: 1275, endPoint y: 408, distance: 30.8
click at [1292, 380] on button "Save" at bounding box center [1285, 379] width 150 height 40
